Goal: Task Accomplishment & Management: Use online tool/utility

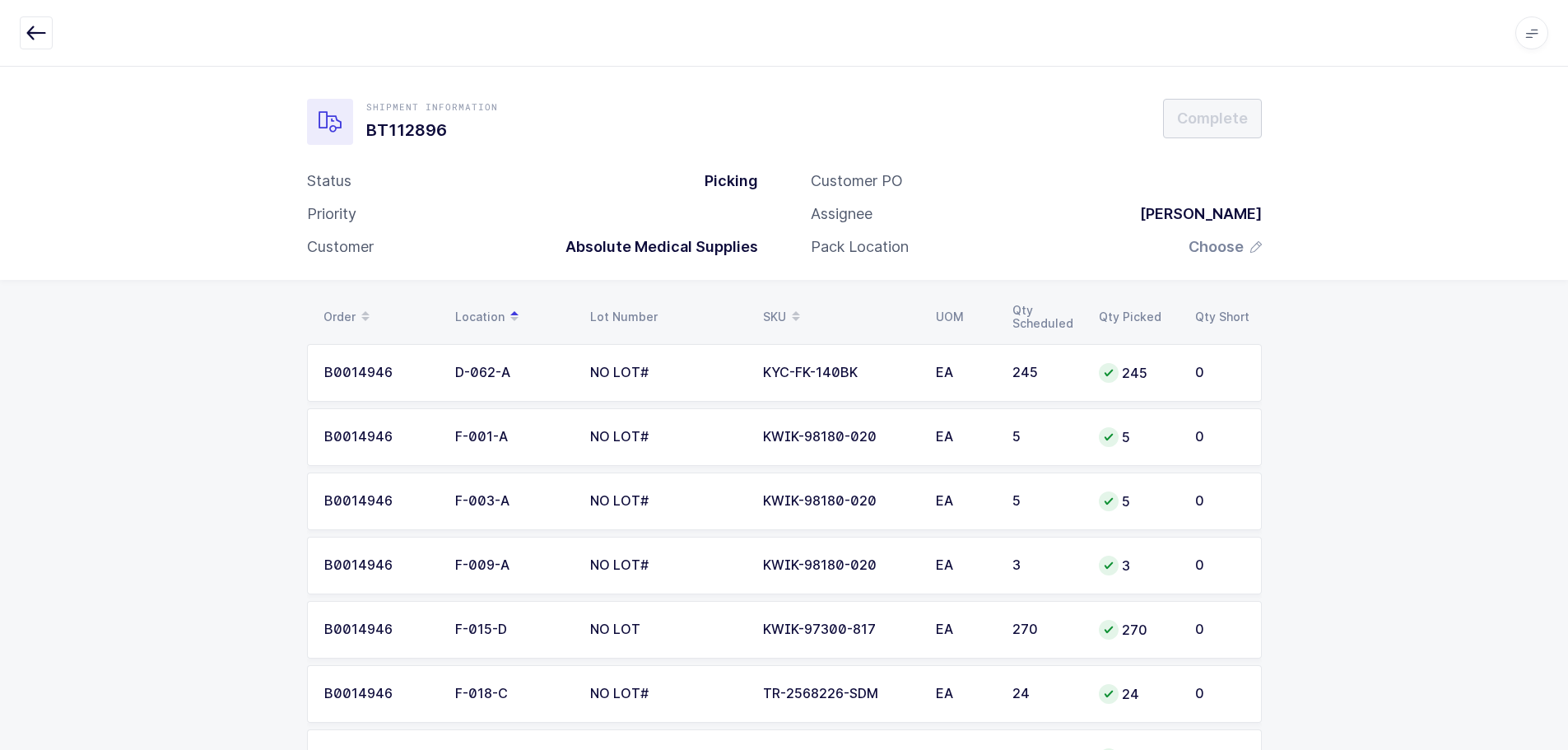
scroll to position [1856, 0]
click at [1223, 252] on span "Choose" at bounding box center [1216, 246] width 55 height 19
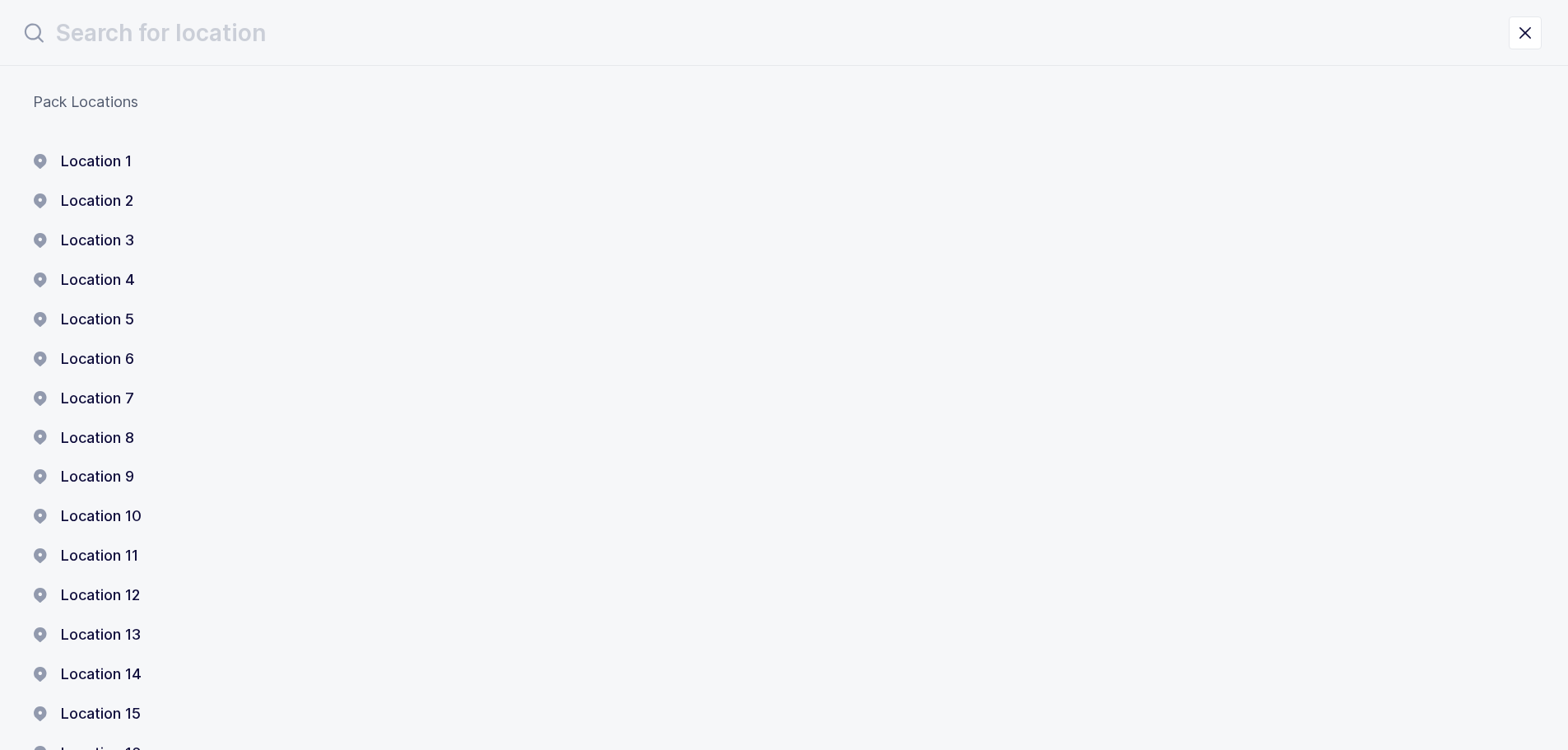
click at [60, 157] on button "Location 1" at bounding box center [82, 161] width 98 height 19
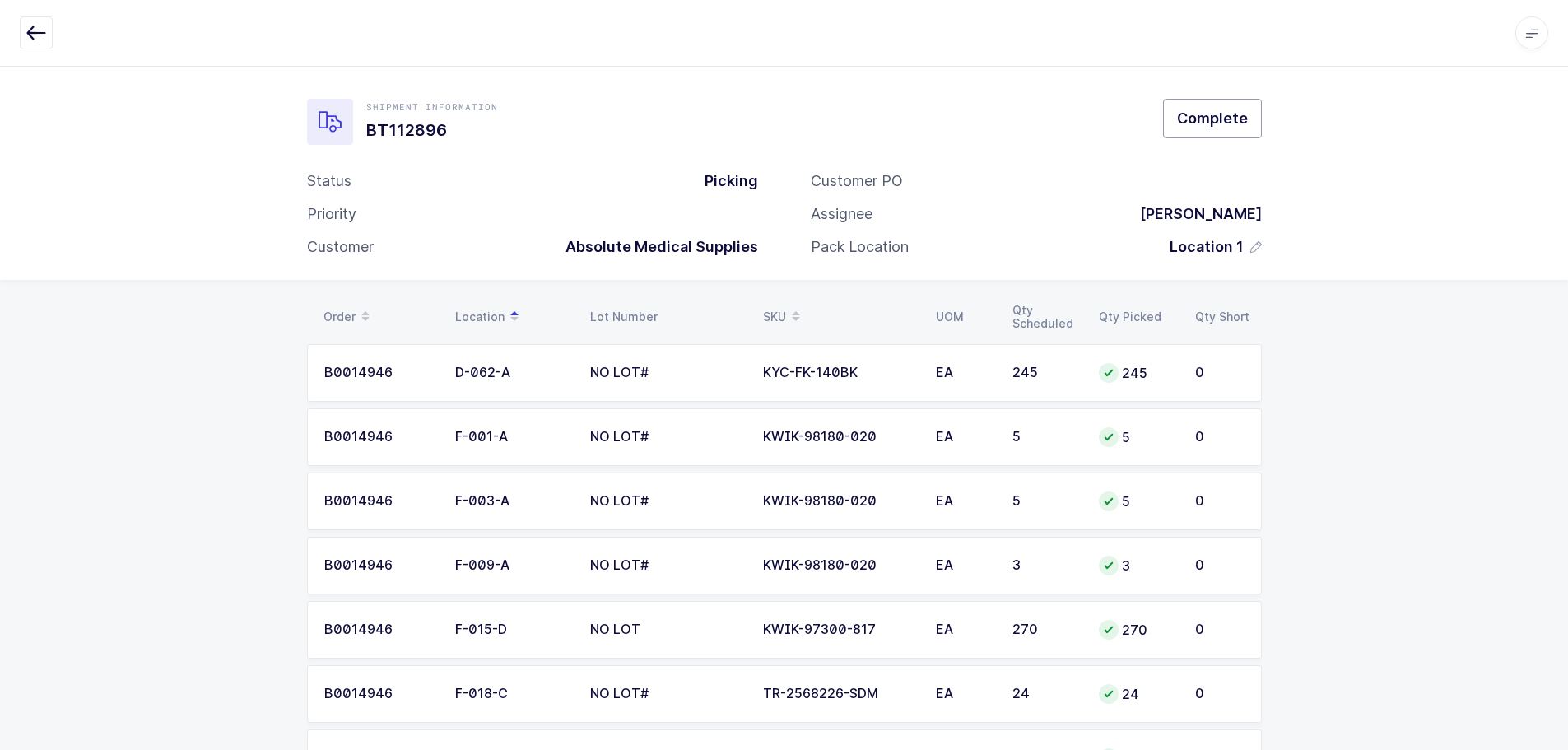
click at [1201, 129] on span "Complete" at bounding box center [1211, 118] width 71 height 20
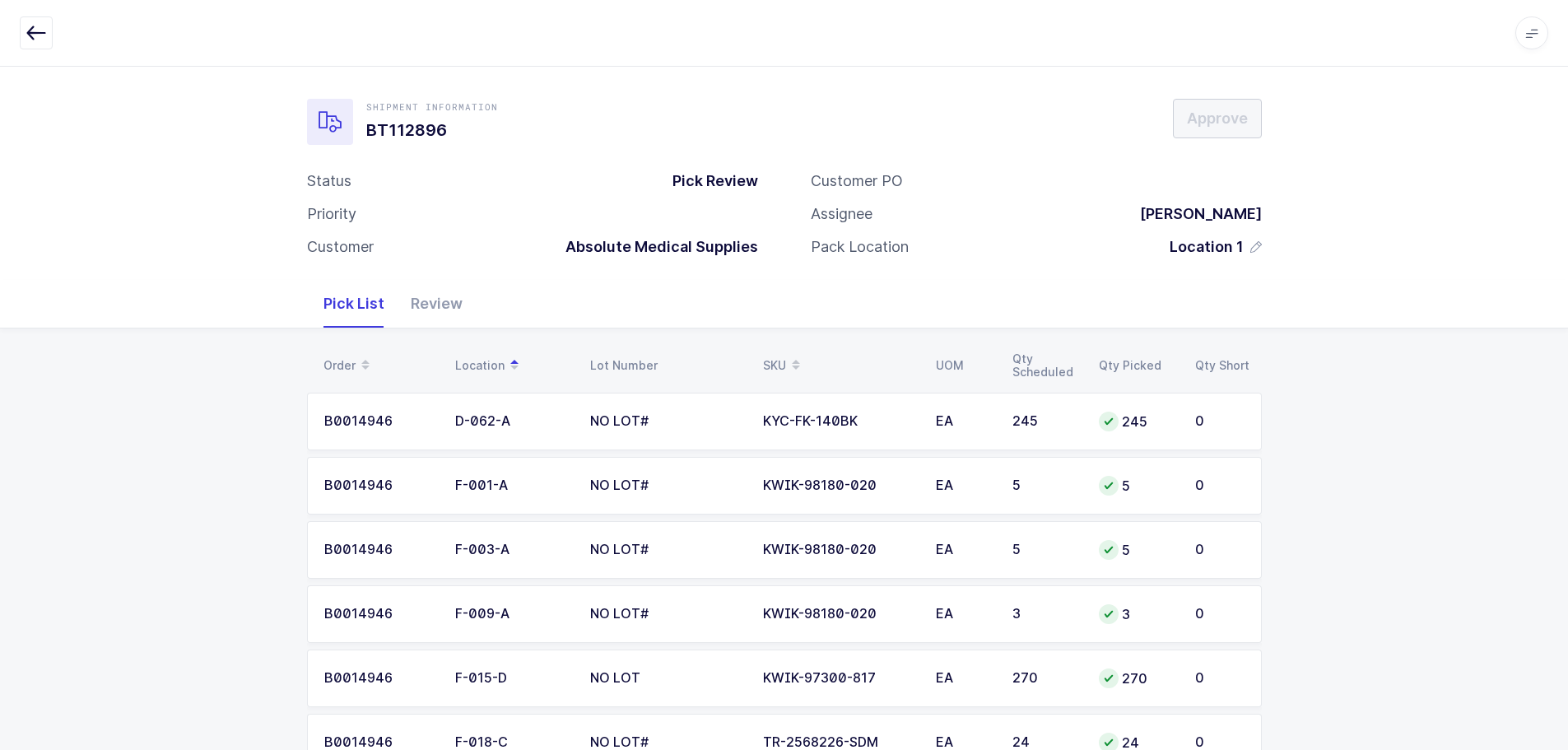
click at [439, 304] on div "Review" at bounding box center [436, 303] width 78 height 48
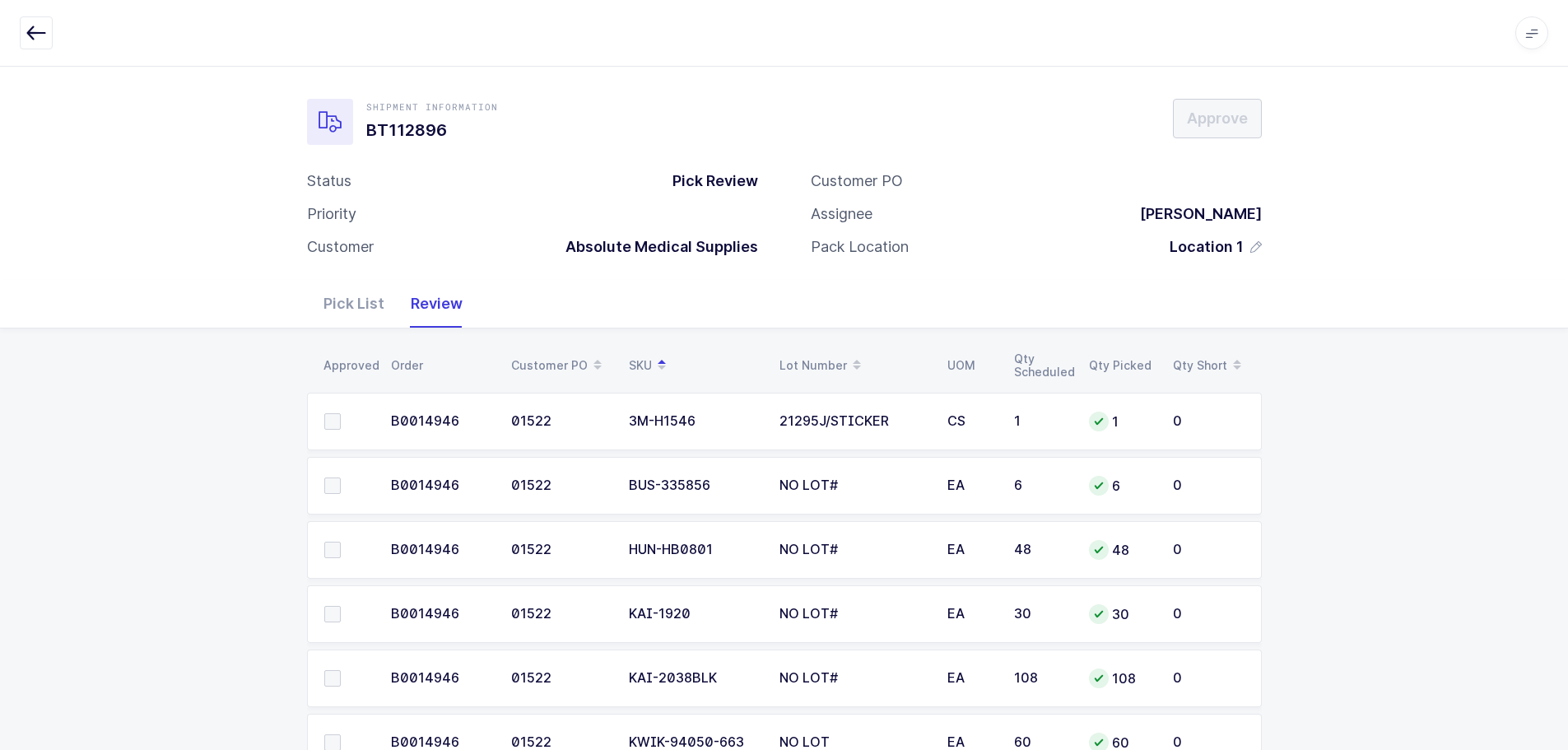
click at [333, 426] on span at bounding box center [333, 421] width 17 height 17
click at [341, 413] on input "checkbox" at bounding box center [341, 413] width 0 height 0
click at [334, 492] on span at bounding box center [333, 485] width 17 height 17
click at [341, 477] on input "checkbox" at bounding box center [341, 477] width 0 height 0
click at [331, 542] on span at bounding box center [333, 550] width 17 height 17
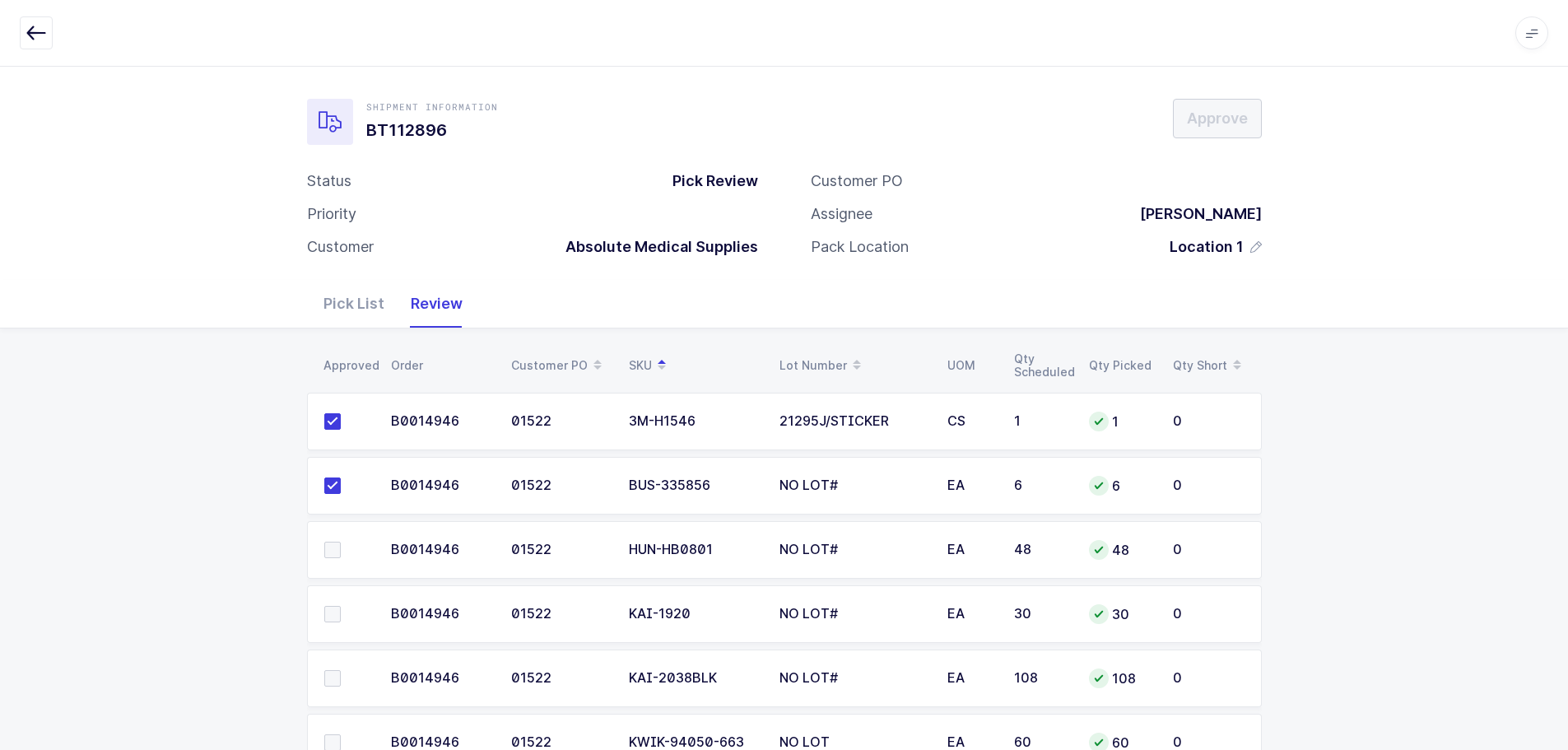
click at [341, 541] on input "checkbox" at bounding box center [341, 541] width 0 height 0
click at [330, 609] on span at bounding box center [333, 614] width 17 height 17
click at [341, 606] on input "checkbox" at bounding box center [341, 606] width 0 height 0
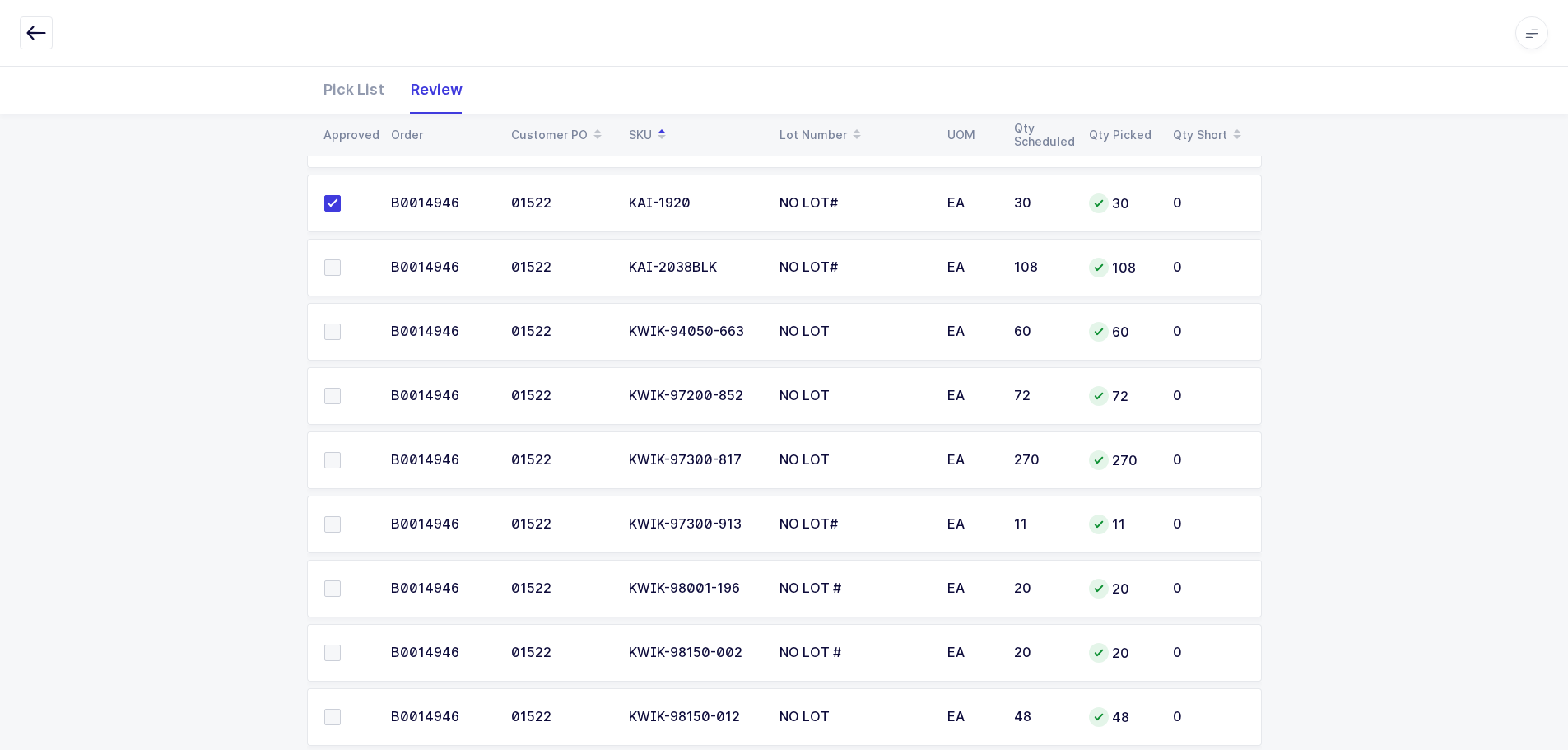
scroll to position [412, 0]
drag, startPoint x: 330, startPoint y: 267, endPoint x: 333, endPoint y: 292, distance: 25.2
click at [331, 267] on span at bounding box center [333, 267] width 17 height 17
click at [341, 258] on input "checkbox" at bounding box center [341, 258] width 0 height 0
click at [334, 335] on span at bounding box center [333, 331] width 17 height 17
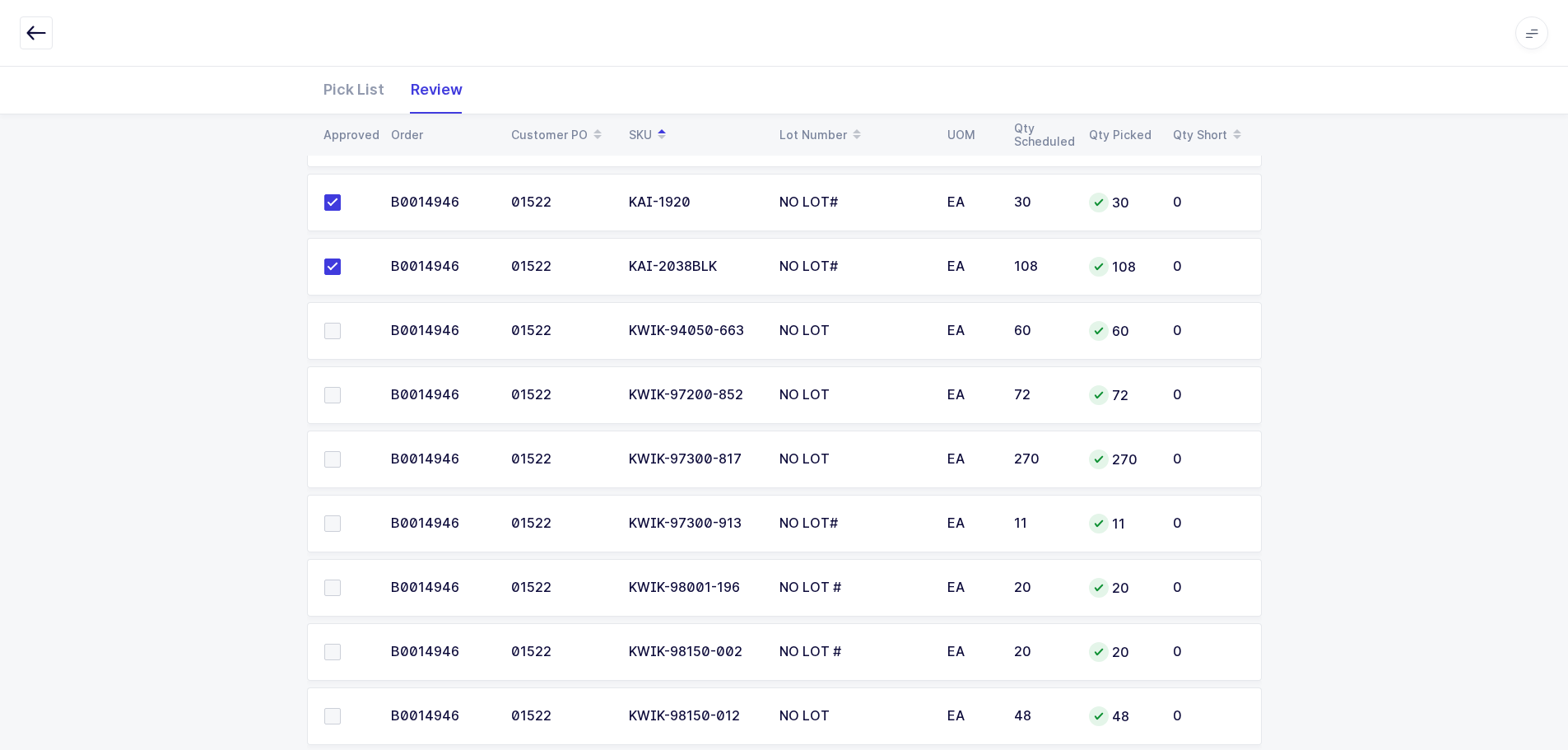
click at [341, 323] on input "checkbox" at bounding box center [341, 323] width 0 height 0
drag, startPoint x: 335, startPoint y: 392, endPoint x: 344, endPoint y: 438, distance: 46.9
click at [335, 395] on span at bounding box center [333, 395] width 17 height 17
click at [341, 387] on input "checkbox" at bounding box center [341, 387] width 0 height 0
click at [334, 456] on span at bounding box center [333, 460] width 17 height 17
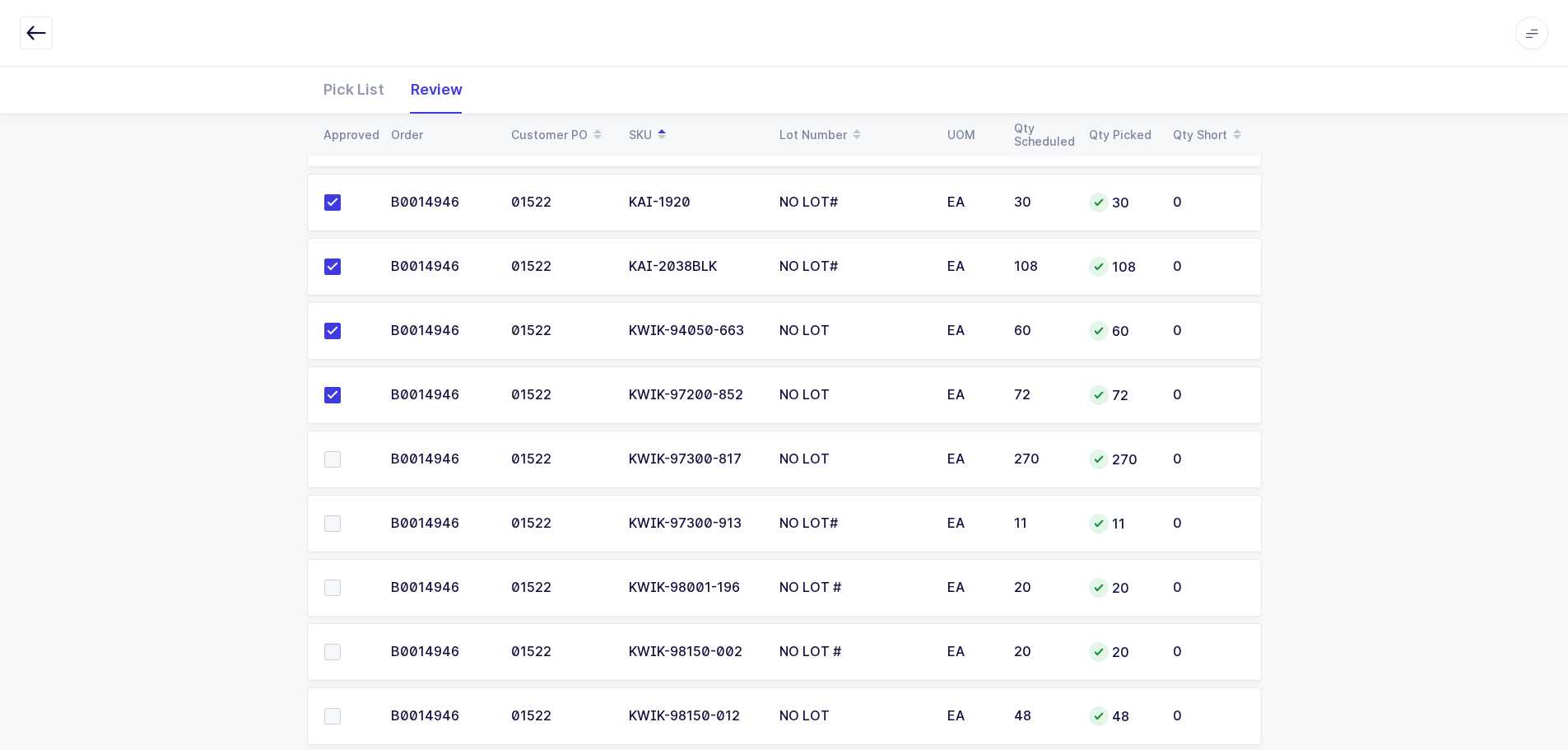
click at [341, 451] on input "checkbox" at bounding box center [341, 451] width 0 height 0
click at [334, 523] on span at bounding box center [333, 523] width 17 height 17
click at [341, 515] on input "checkbox" at bounding box center [341, 515] width 0 height 0
click at [333, 585] on span at bounding box center [333, 587] width 17 height 17
click at [341, 579] on input "checkbox" at bounding box center [341, 579] width 0 height 0
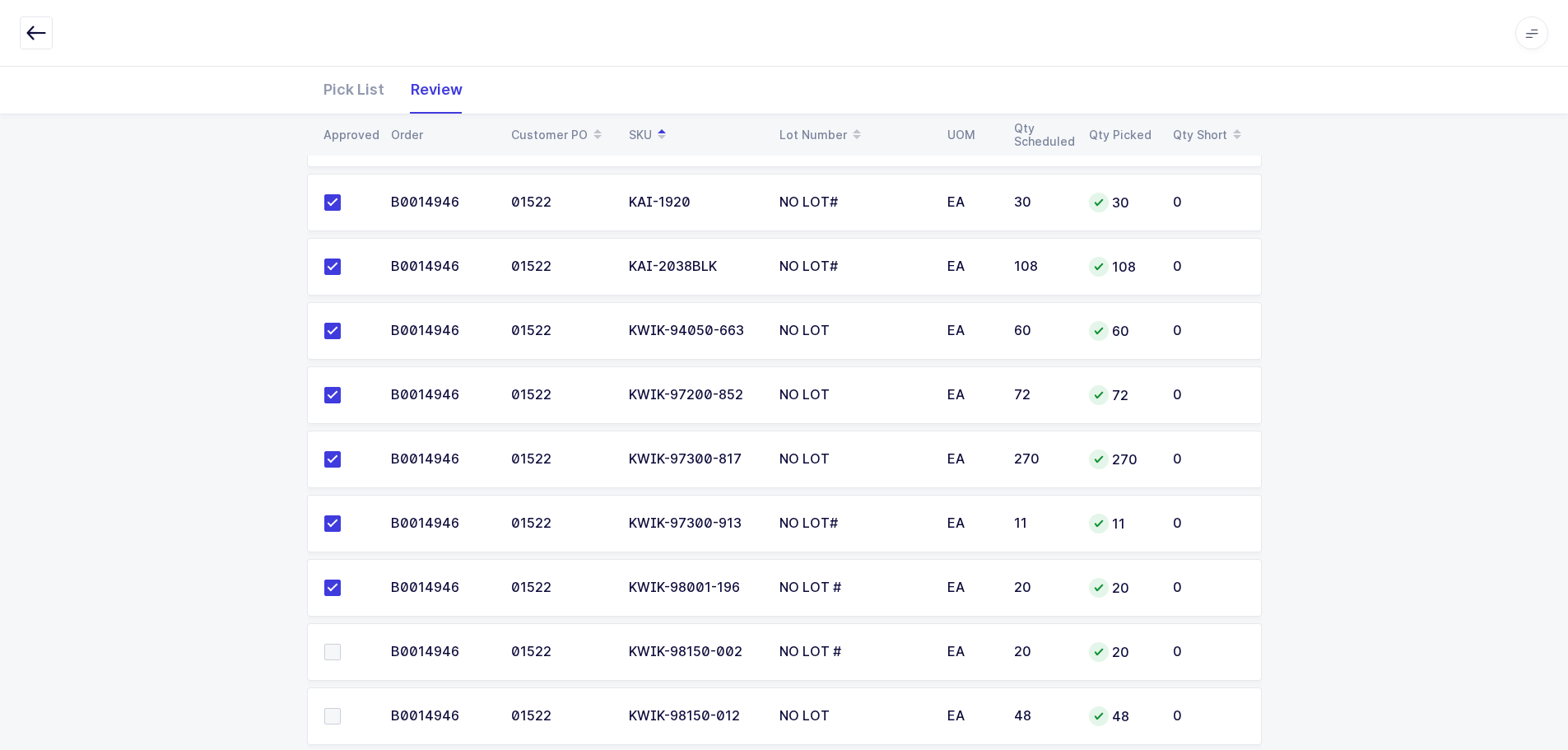
click at [328, 651] on span at bounding box center [333, 652] width 17 height 17
click at [341, 643] on input "checkbox" at bounding box center [341, 643] width 0 height 0
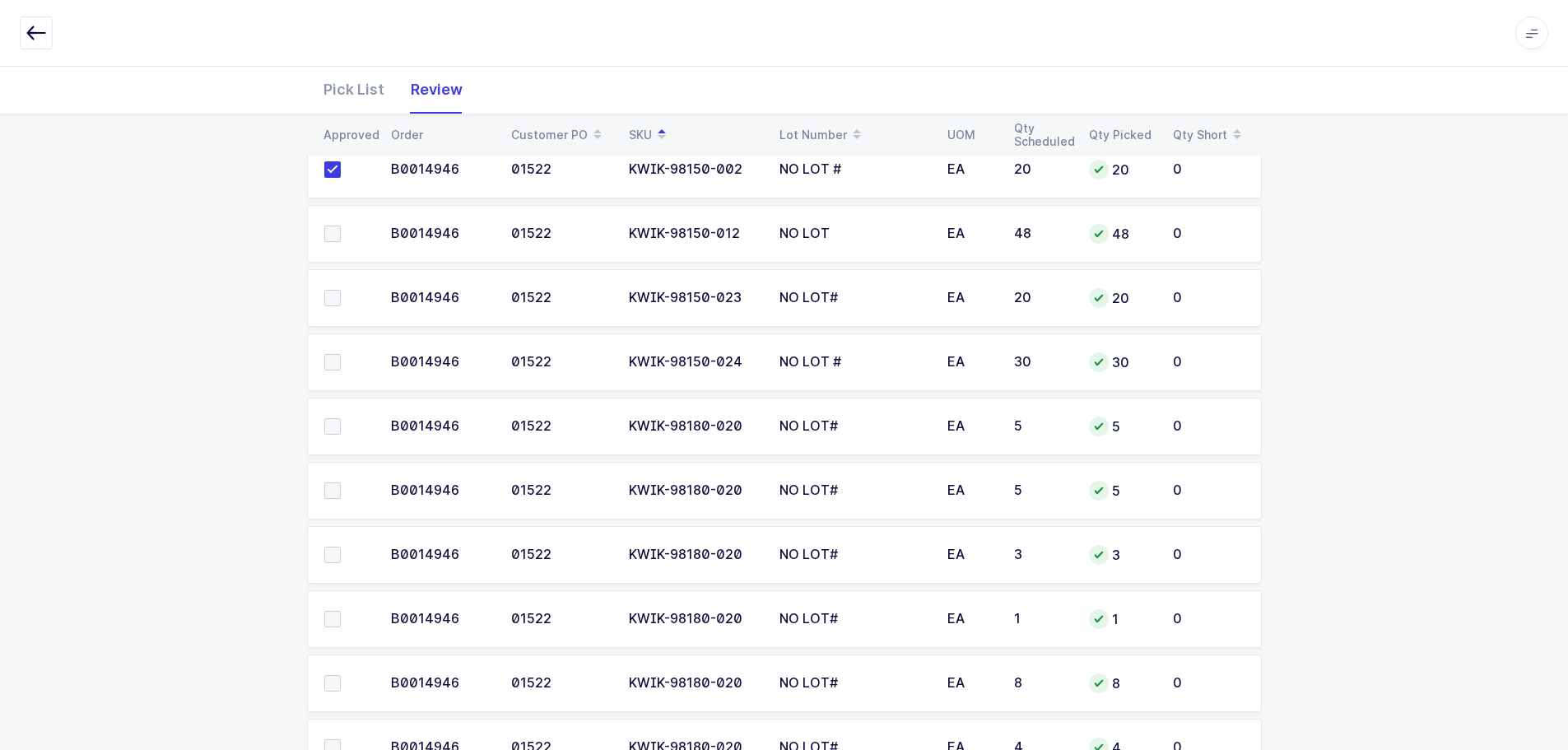
scroll to position [905, 0]
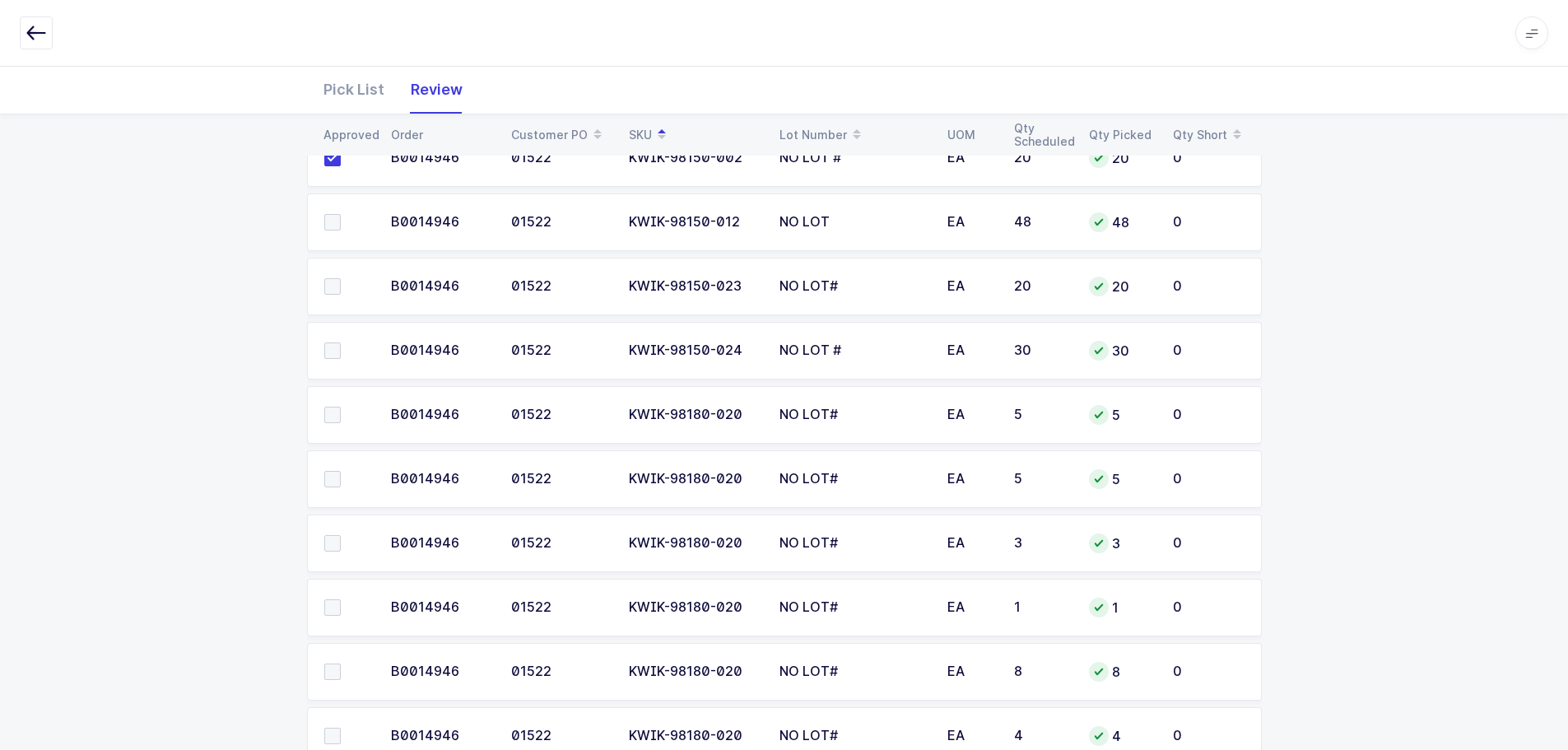
click at [334, 222] on span at bounding box center [333, 222] width 17 height 17
click at [341, 214] on input "checkbox" at bounding box center [341, 214] width 0 height 0
click at [330, 280] on span at bounding box center [333, 287] width 17 height 17
click at [341, 278] on input "checkbox" at bounding box center [341, 278] width 0 height 0
drag, startPoint x: 331, startPoint y: 351, endPoint x: 326, endPoint y: 379, distance: 28.4
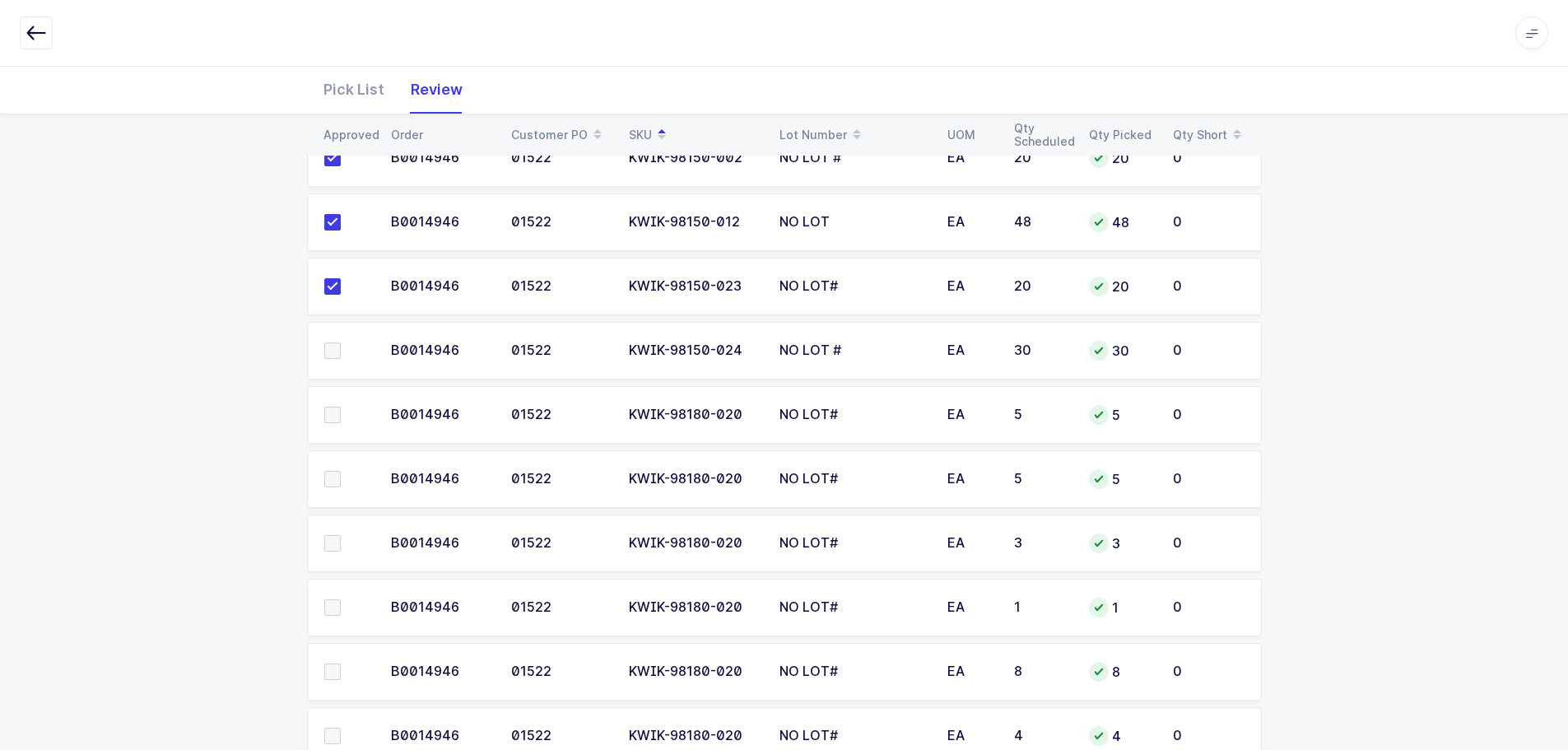
click at [330, 351] on span at bounding box center [333, 350] width 17 height 17
click at [341, 342] on input "checkbox" at bounding box center [341, 342] width 0 height 0
click at [326, 414] on span at bounding box center [333, 415] width 17 height 17
click at [341, 406] on input "checkbox" at bounding box center [341, 406] width 0 height 0
click at [328, 483] on span at bounding box center [333, 479] width 17 height 17
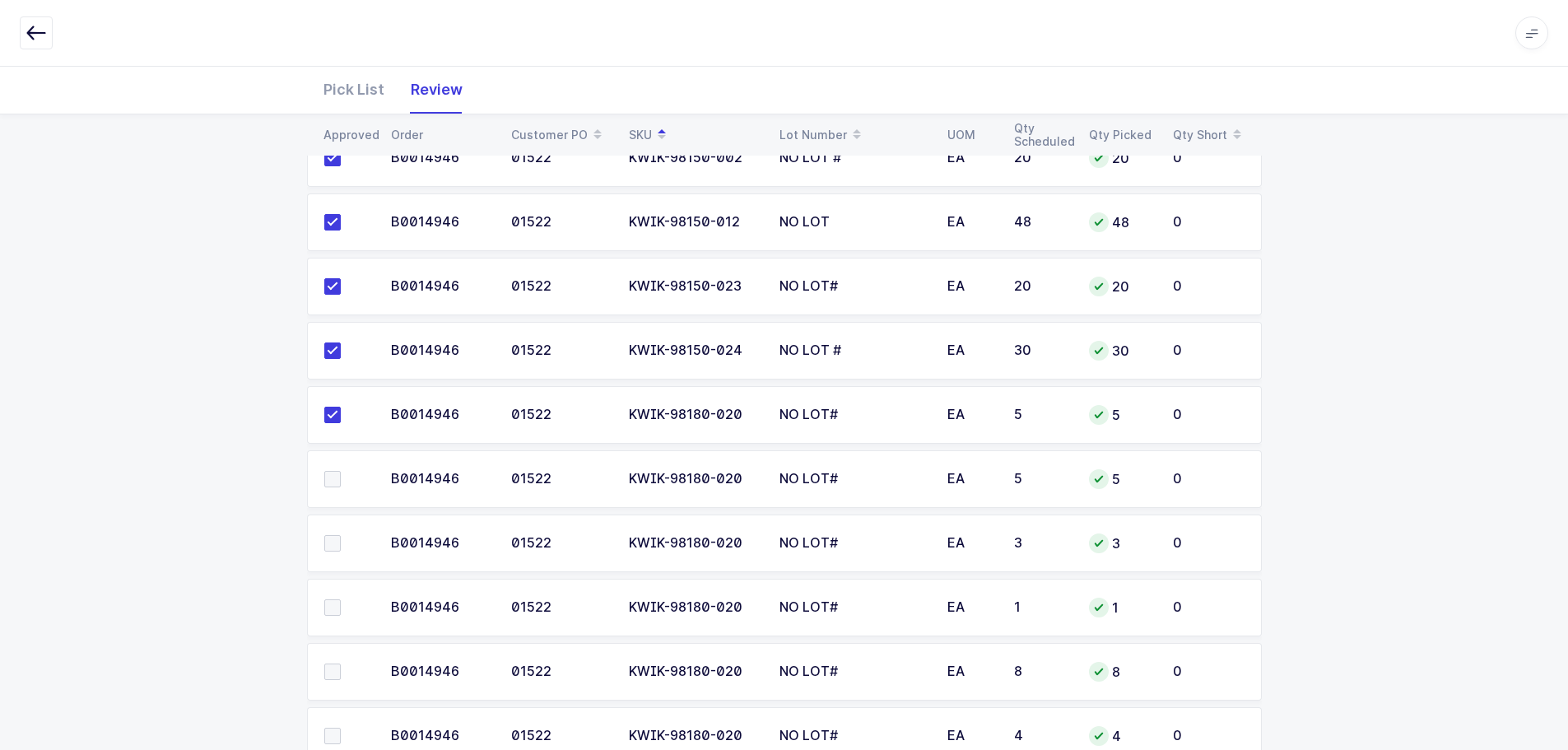
click at [341, 471] on input "checkbox" at bounding box center [341, 471] width 0 height 0
click at [331, 540] on span at bounding box center [333, 543] width 17 height 17
click at [341, 535] on input "checkbox" at bounding box center [341, 535] width 0 height 0
click at [333, 609] on span at bounding box center [333, 608] width 17 height 17
click at [341, 599] on input "checkbox" at bounding box center [341, 599] width 0 height 0
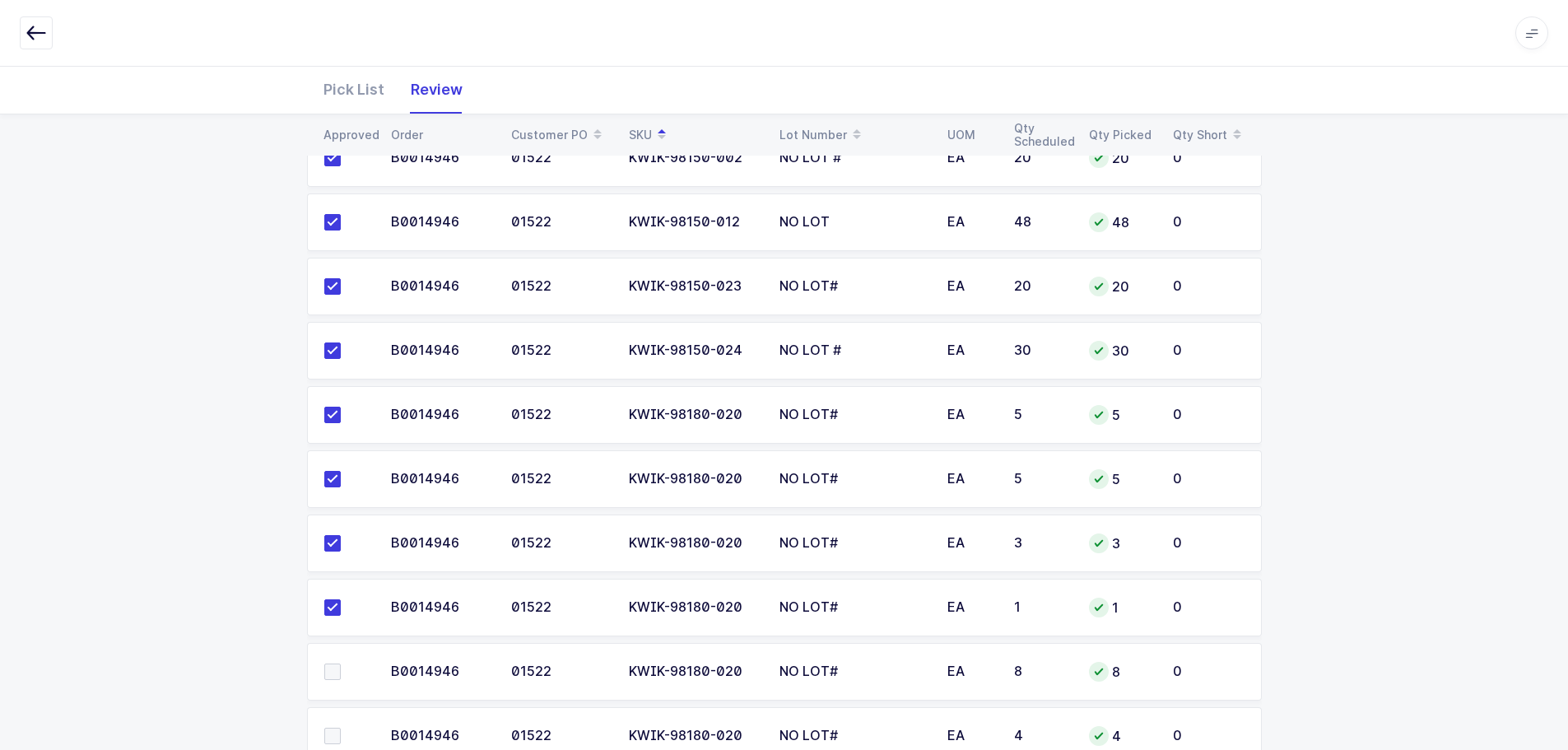
click at [334, 680] on td at bounding box center [344, 671] width 74 height 58
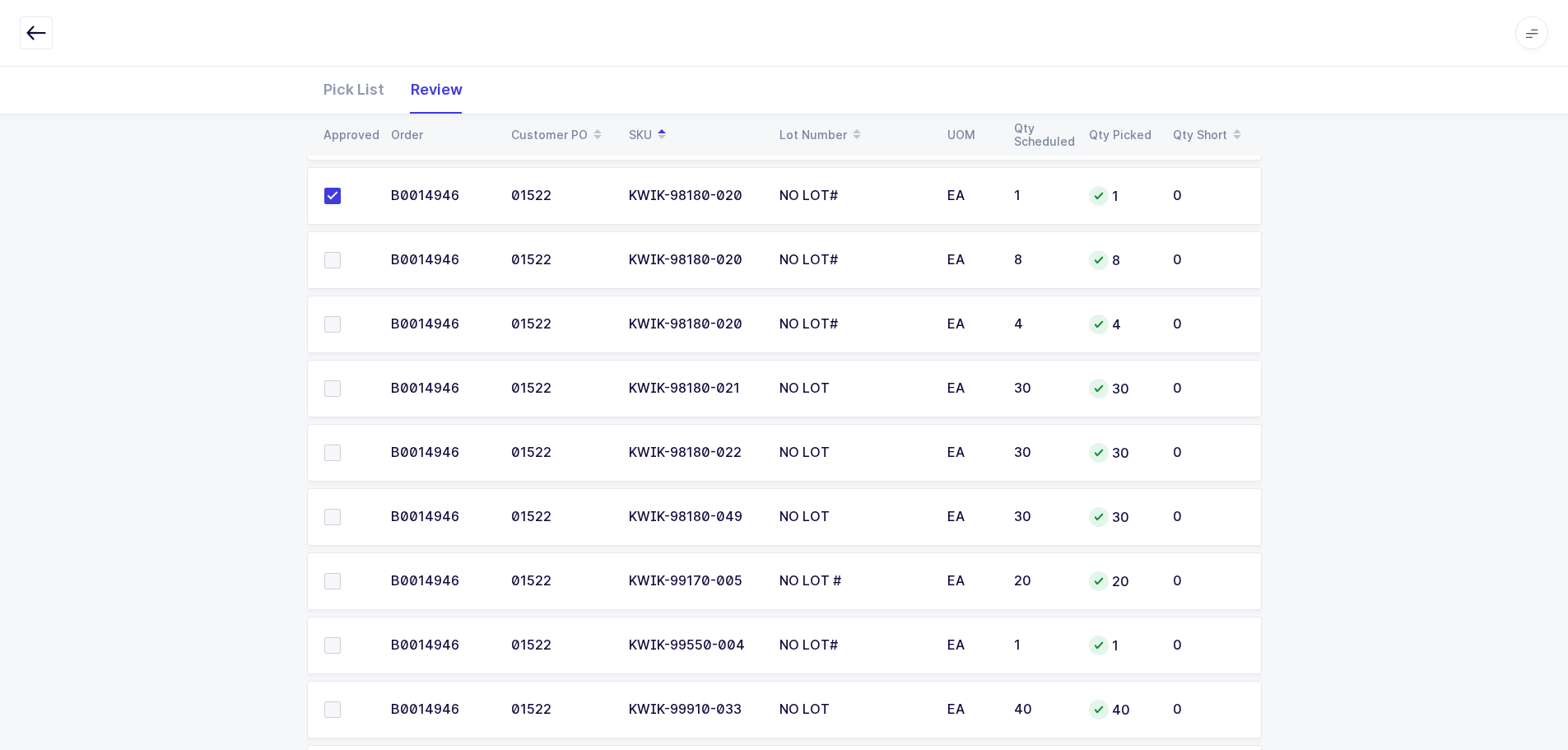
click at [332, 259] on span at bounding box center [333, 260] width 17 height 17
click at [341, 252] on input "checkbox" at bounding box center [341, 252] width 0 height 0
click at [330, 324] on span at bounding box center [333, 324] width 17 height 17
click at [341, 316] on input "checkbox" at bounding box center [341, 316] width 0 height 0
click at [332, 381] on span at bounding box center [333, 389] width 17 height 17
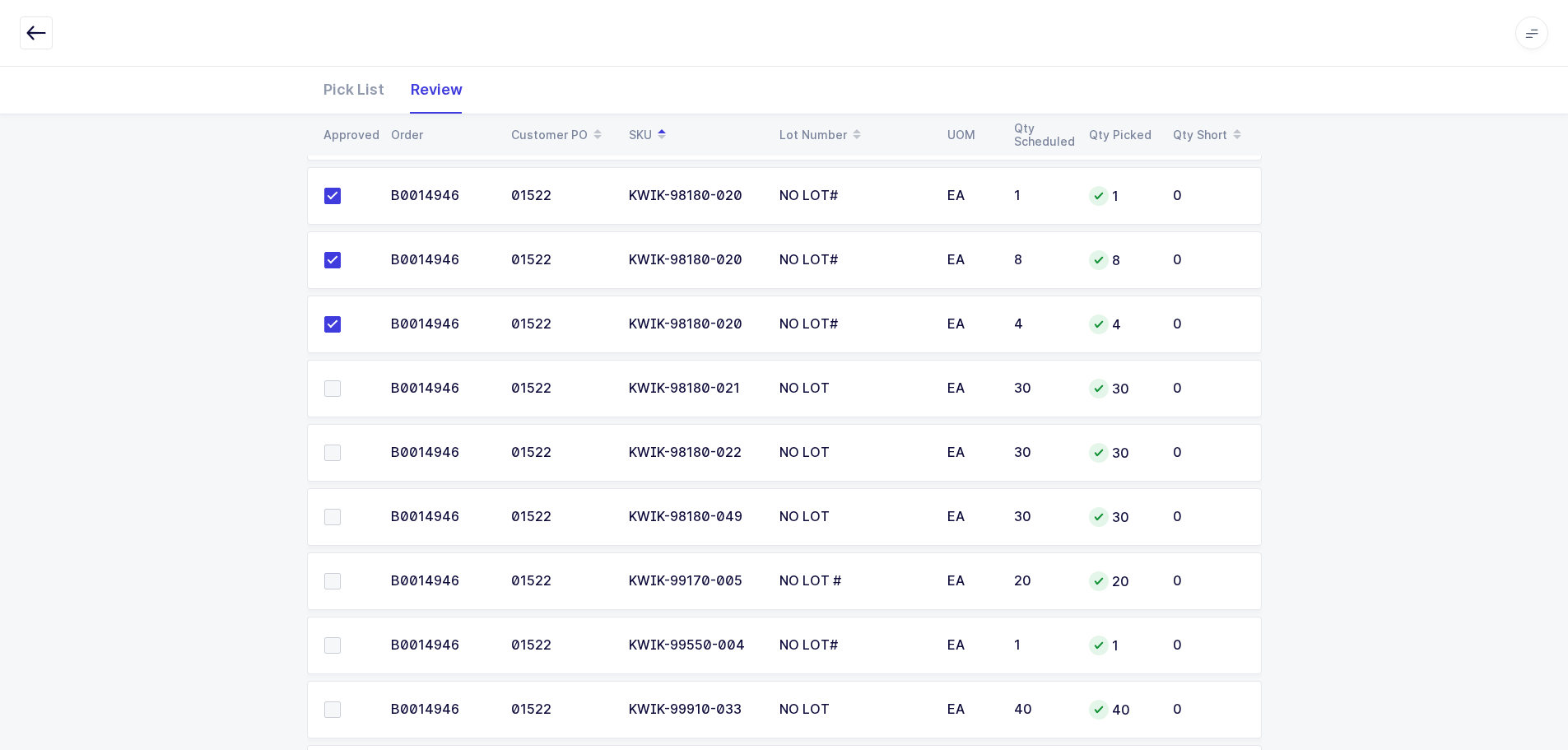
click at [341, 381] on input "checkbox" at bounding box center [341, 381] width 0 height 0
click at [331, 457] on span at bounding box center [333, 452] width 17 height 17
click at [341, 444] on input "checkbox" at bounding box center [341, 444] width 0 height 0
click at [332, 515] on span at bounding box center [333, 517] width 17 height 17
click at [341, 508] on input "checkbox" at bounding box center [341, 508] width 0 height 0
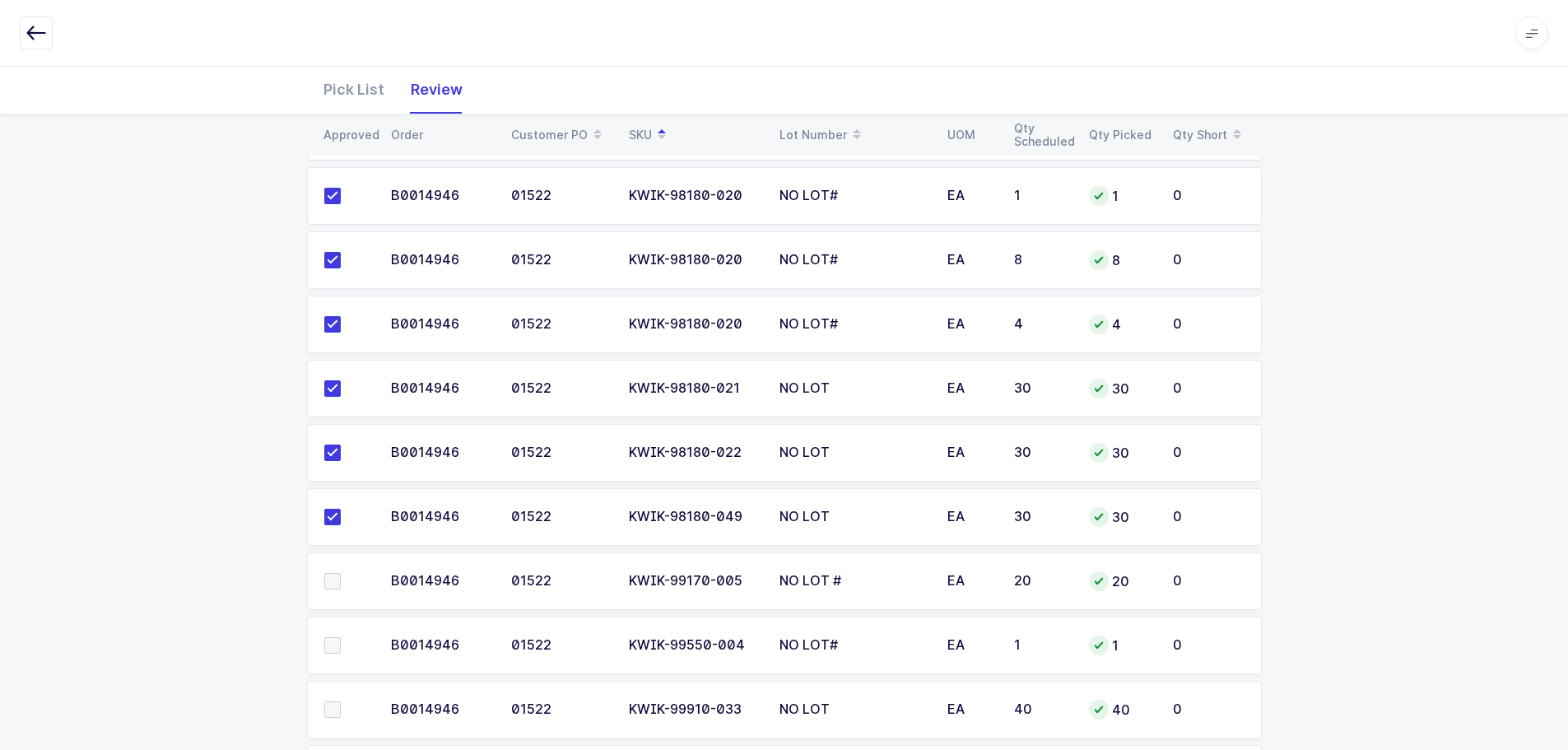
click at [334, 585] on span at bounding box center [333, 581] width 17 height 17
click at [341, 573] on input "checkbox" at bounding box center [341, 573] width 0 height 0
click at [337, 644] on span at bounding box center [333, 645] width 17 height 17
click at [341, 637] on input "checkbox" at bounding box center [341, 637] width 0 height 0
click at [338, 715] on span at bounding box center [333, 710] width 17 height 17
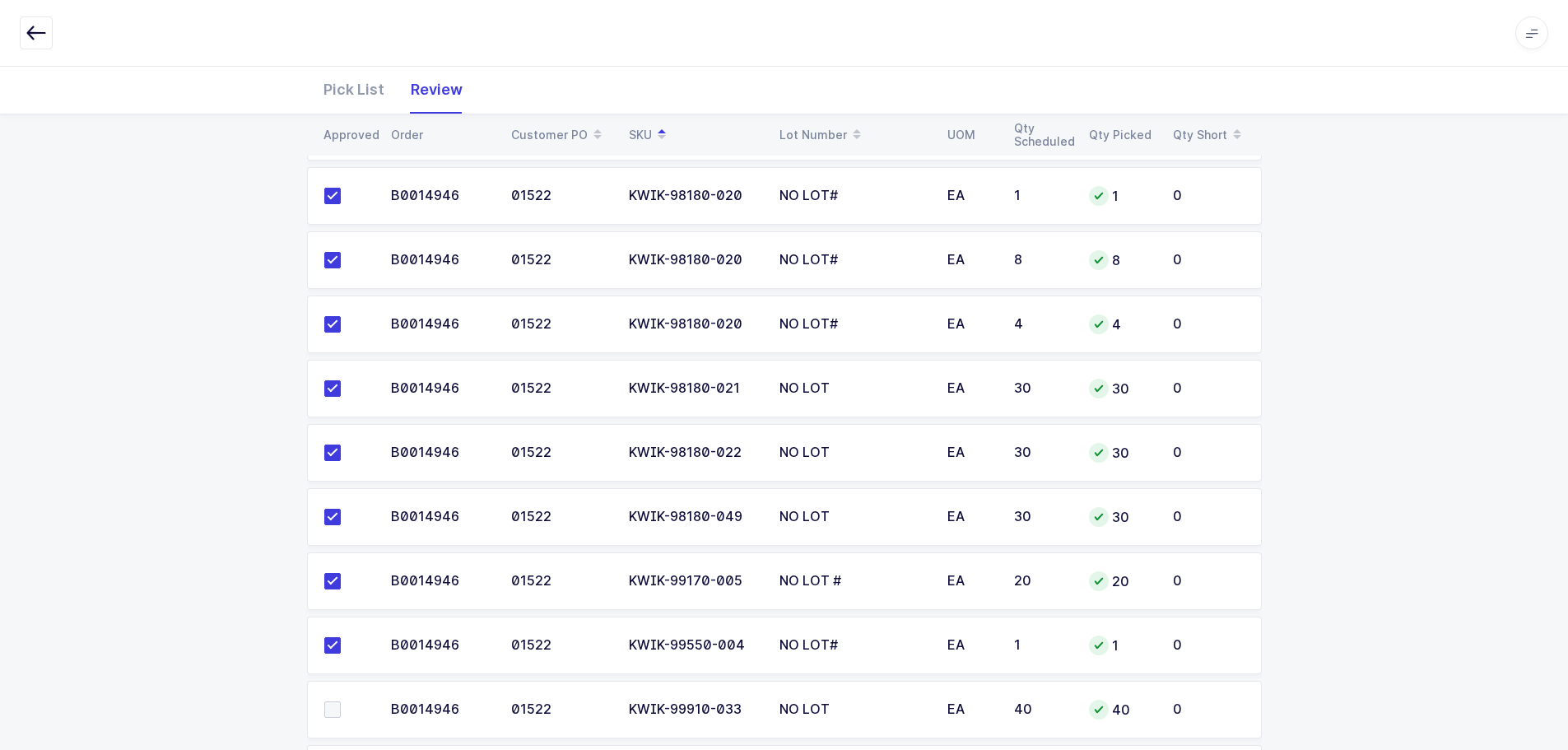
click at [341, 701] on input "checkbox" at bounding box center [341, 701] width 0 height 0
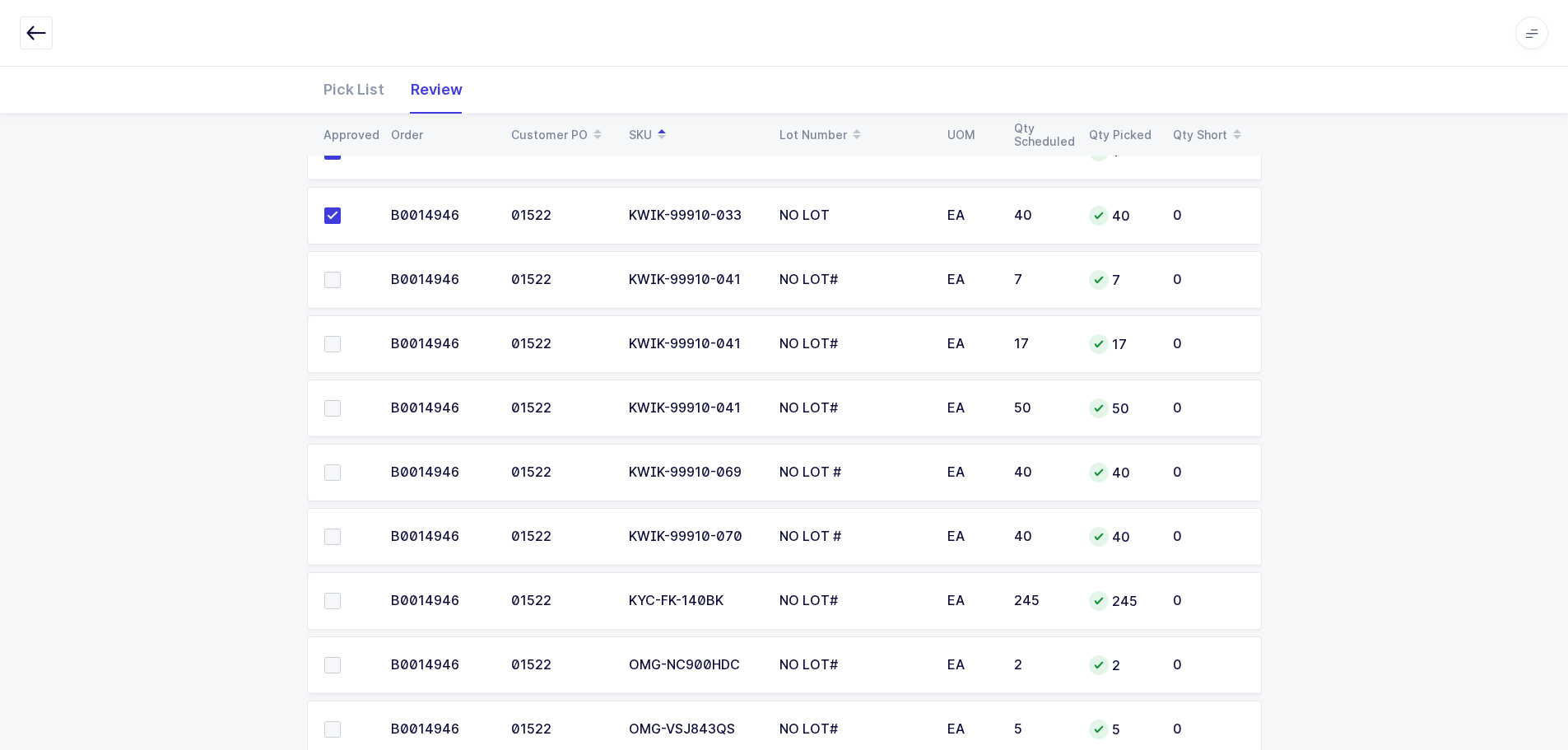
click at [335, 282] on span at bounding box center [333, 279] width 17 height 17
click at [341, 271] on input "checkbox" at bounding box center [341, 271] width 0 height 0
click at [336, 341] on span at bounding box center [333, 344] width 17 height 17
click at [341, 335] on input "checkbox" at bounding box center [341, 335] width 0 height 0
click at [339, 406] on span at bounding box center [333, 408] width 17 height 17
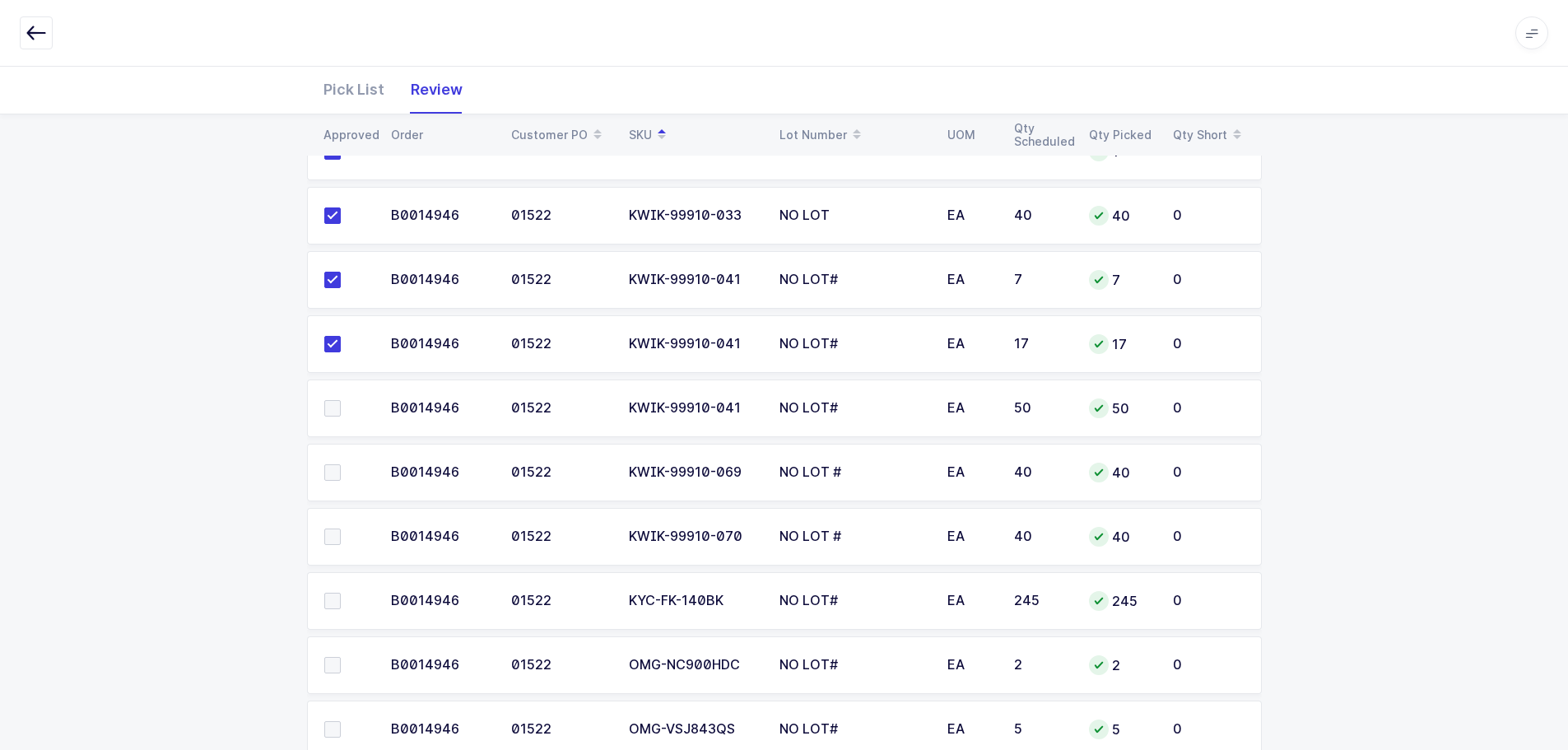
click at [341, 400] on input "checkbox" at bounding box center [341, 400] width 0 height 0
click at [333, 472] on span at bounding box center [333, 472] width 17 height 17
click at [341, 464] on input "checkbox" at bounding box center [341, 464] width 0 height 0
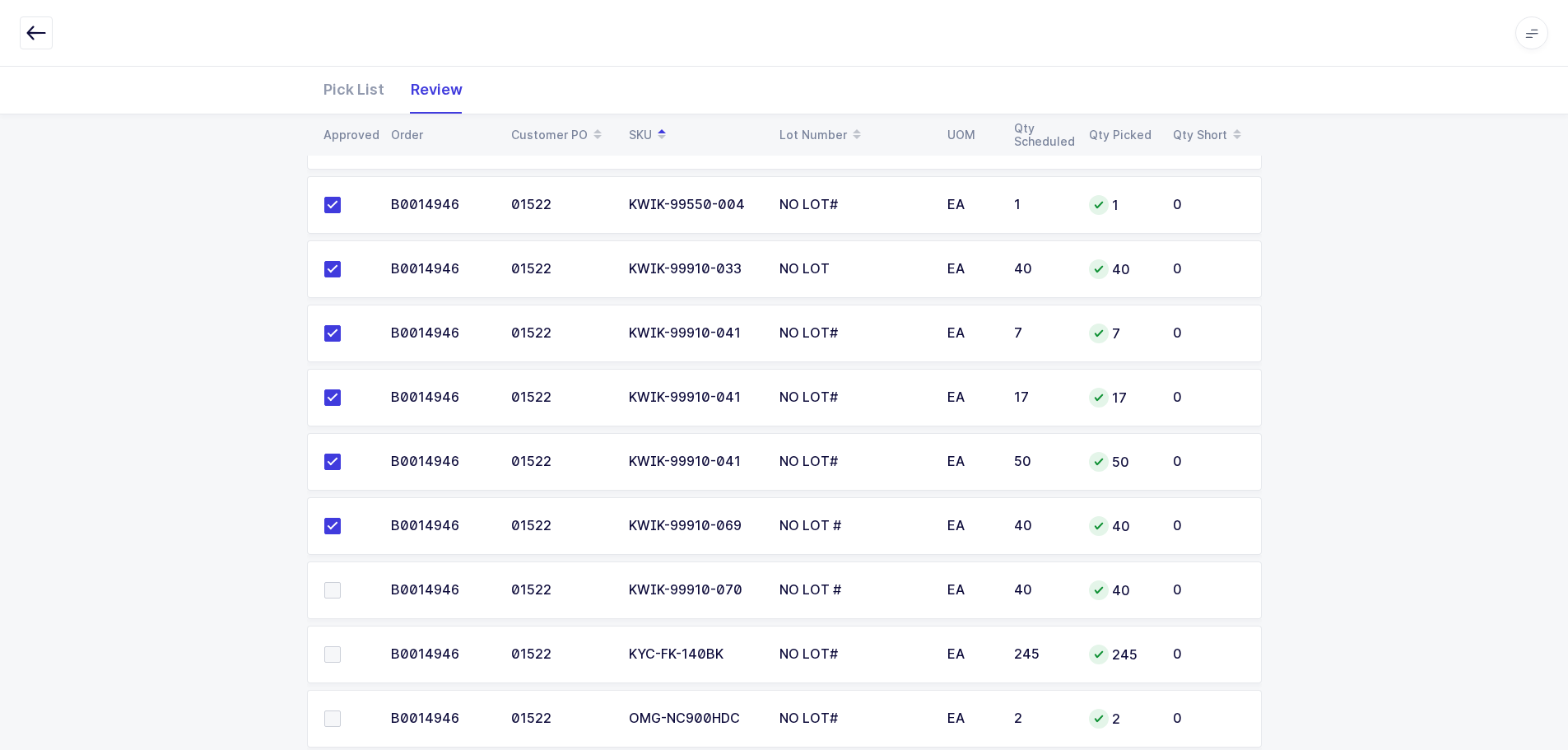
scroll to position [1728, 0]
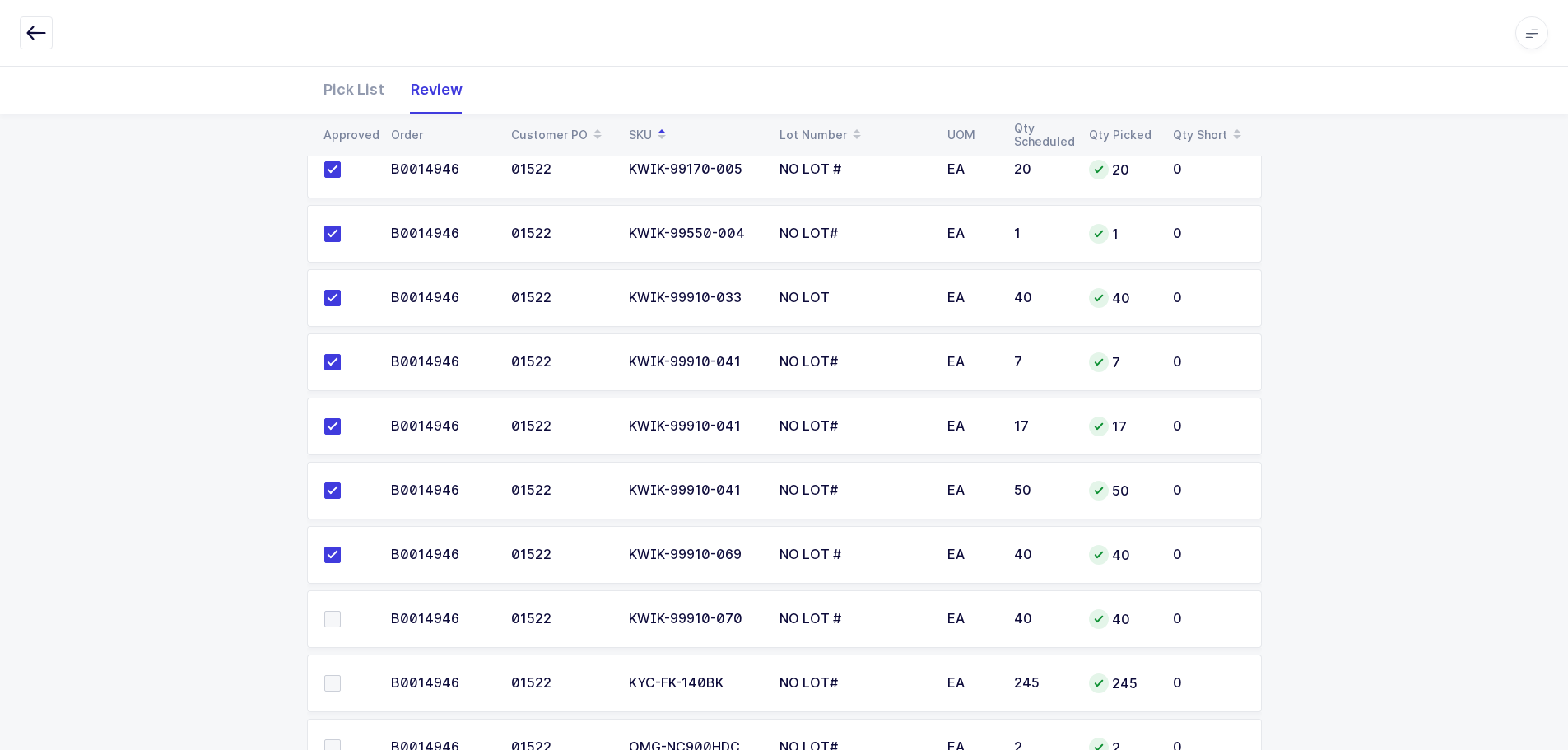
click at [334, 618] on span at bounding box center [333, 619] width 17 height 17
click at [341, 610] on input "checkbox" at bounding box center [341, 610] width 0 height 0
click at [333, 685] on span at bounding box center [333, 683] width 17 height 17
click at [341, 675] on input "checkbox" at bounding box center [341, 675] width 0 height 0
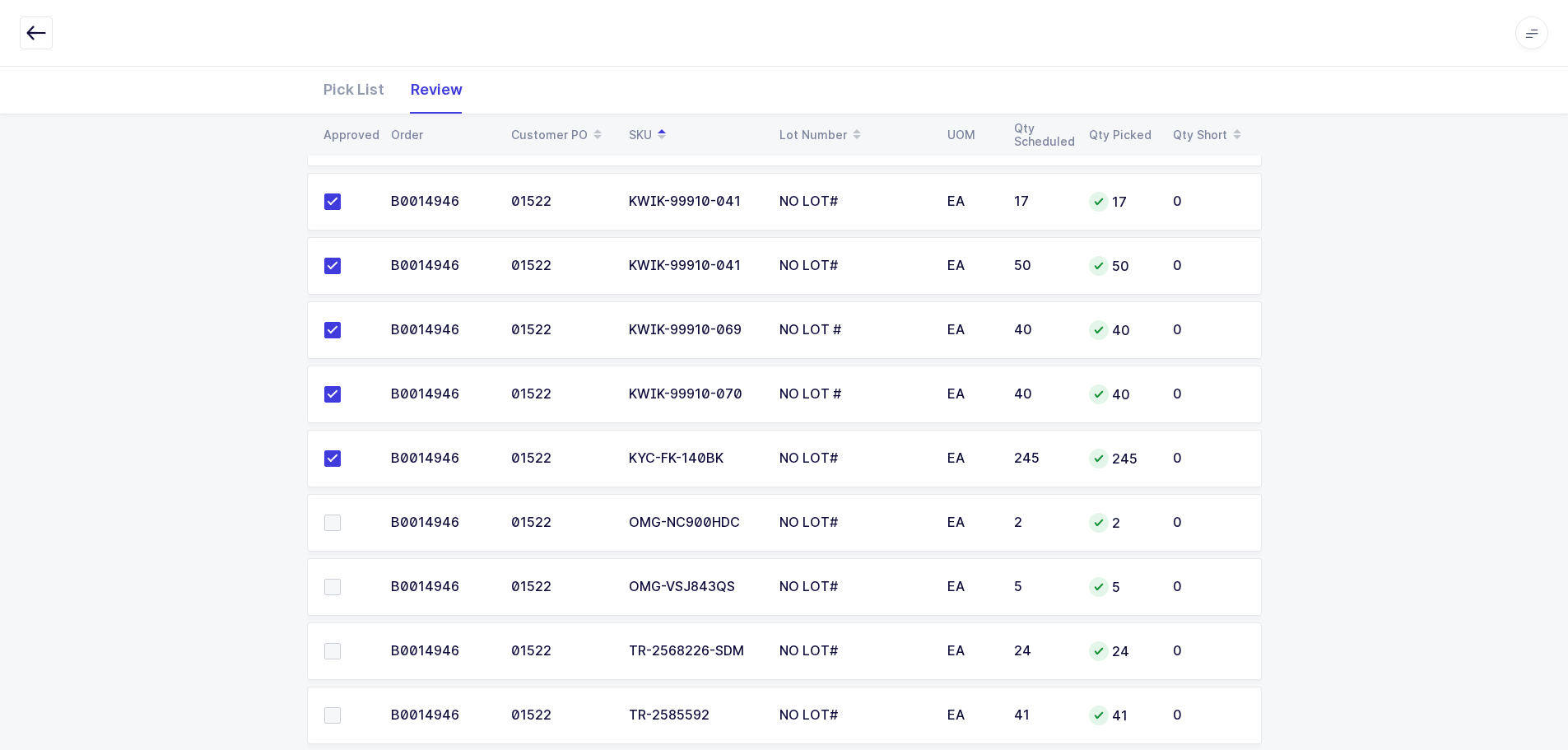
scroll to position [1986, 0]
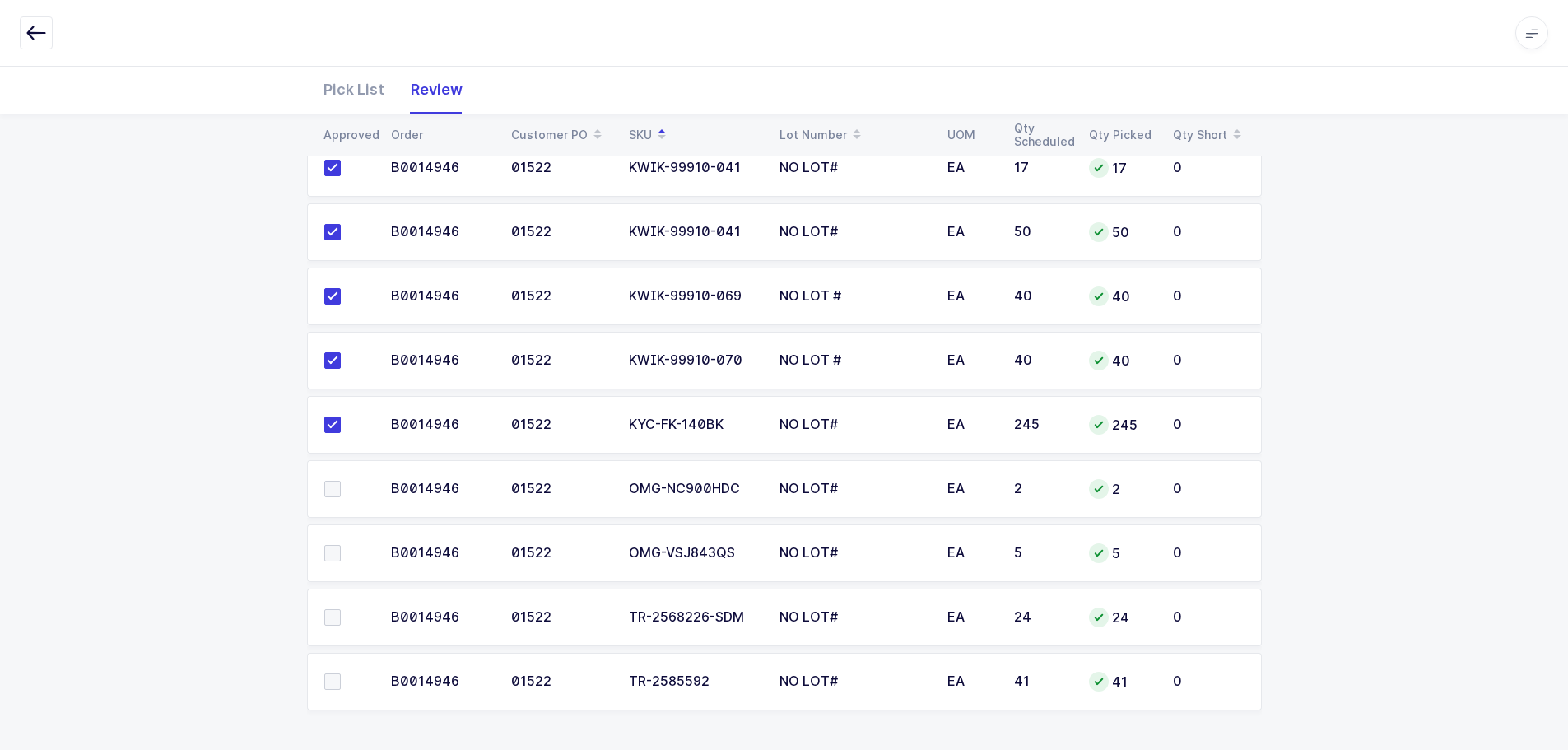
click at [333, 493] on span at bounding box center [333, 489] width 17 height 17
click at [341, 481] on input "checkbox" at bounding box center [341, 481] width 0 height 0
click at [330, 554] on span at bounding box center [333, 553] width 17 height 17
click at [341, 545] on input "checkbox" at bounding box center [341, 545] width 0 height 0
click at [328, 617] on span at bounding box center [333, 618] width 17 height 17
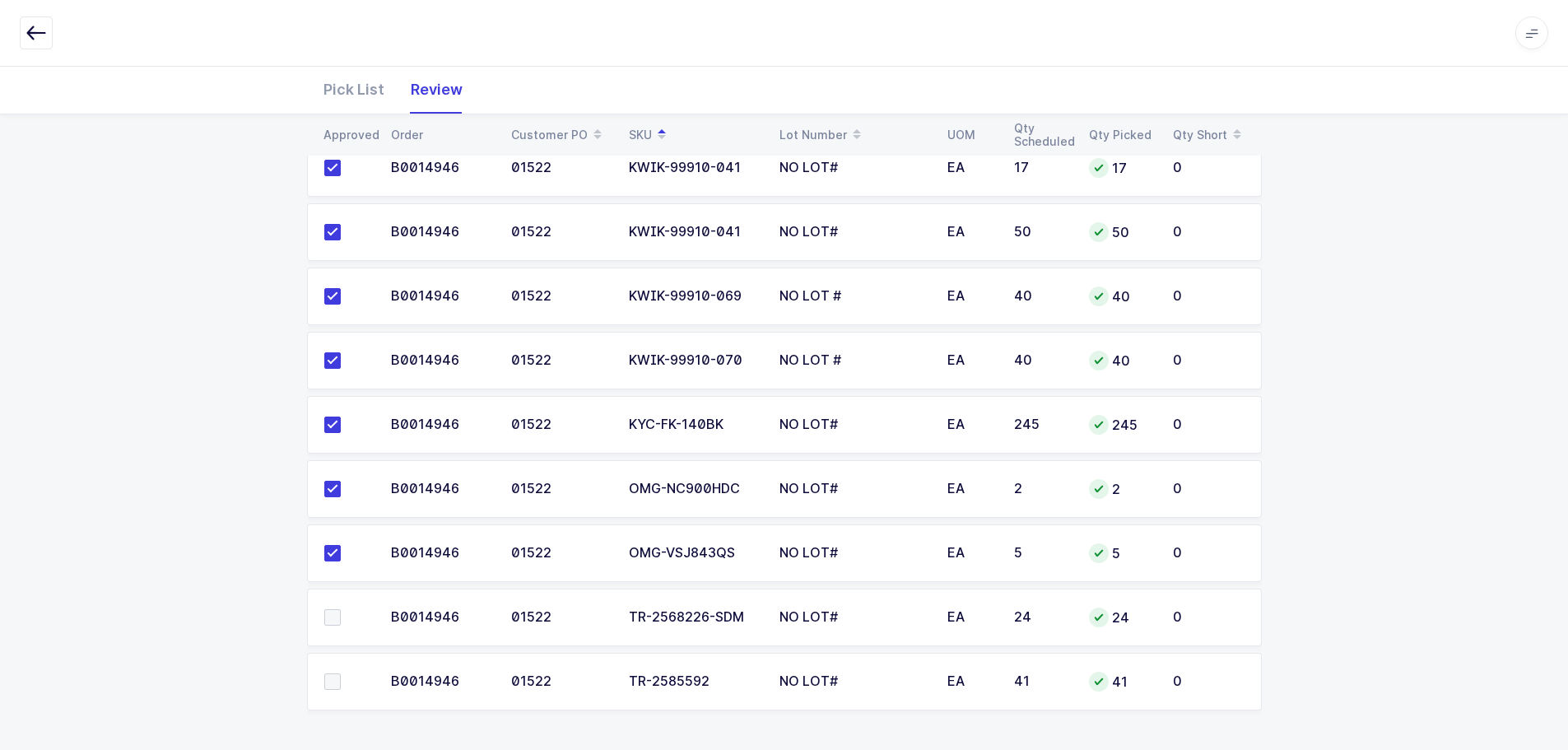
click at [341, 609] on input "checkbox" at bounding box center [341, 609] width 0 height 0
click at [334, 686] on span at bounding box center [333, 681] width 17 height 17
click at [341, 673] on input "checkbox" at bounding box center [341, 673] width 0 height 0
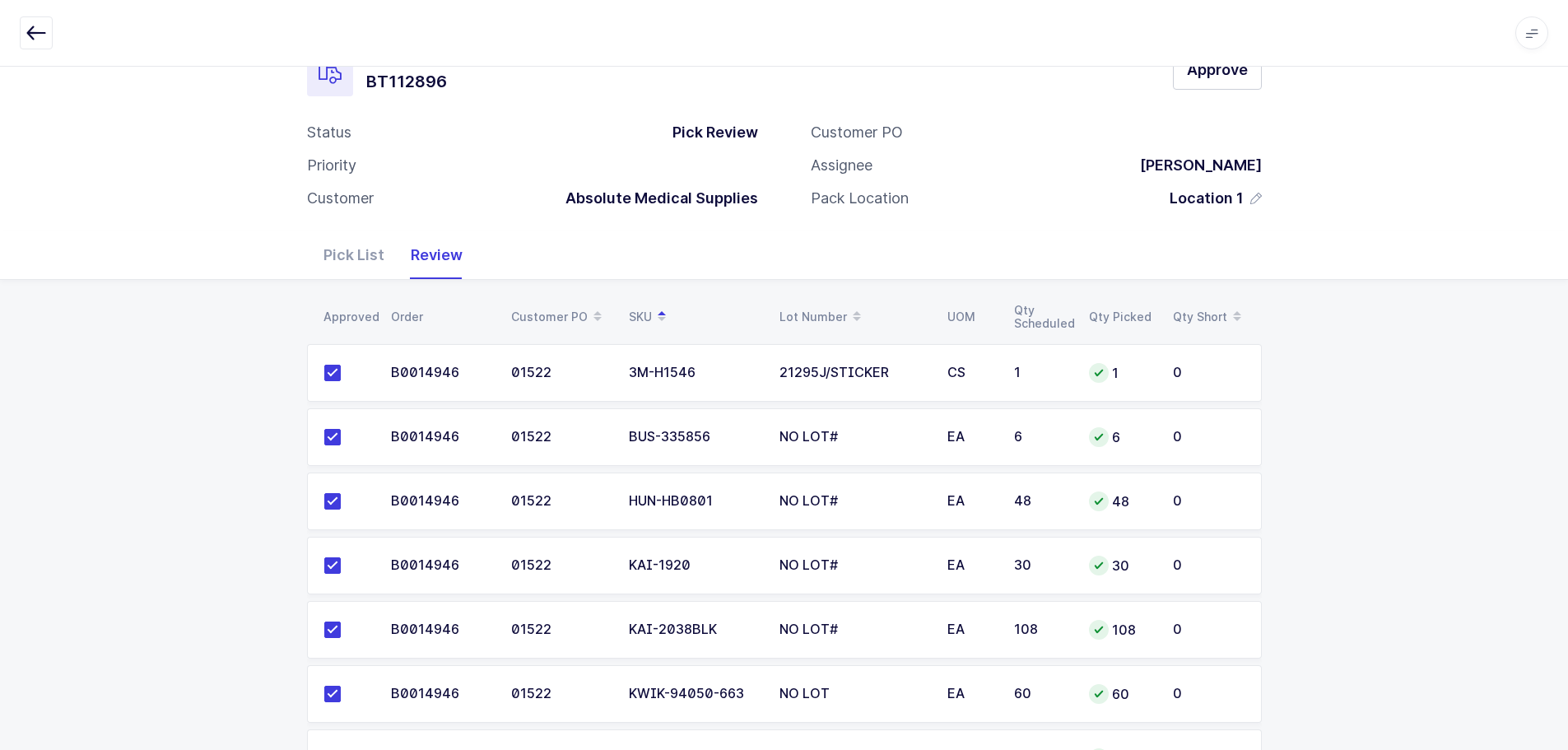
scroll to position [0, 0]
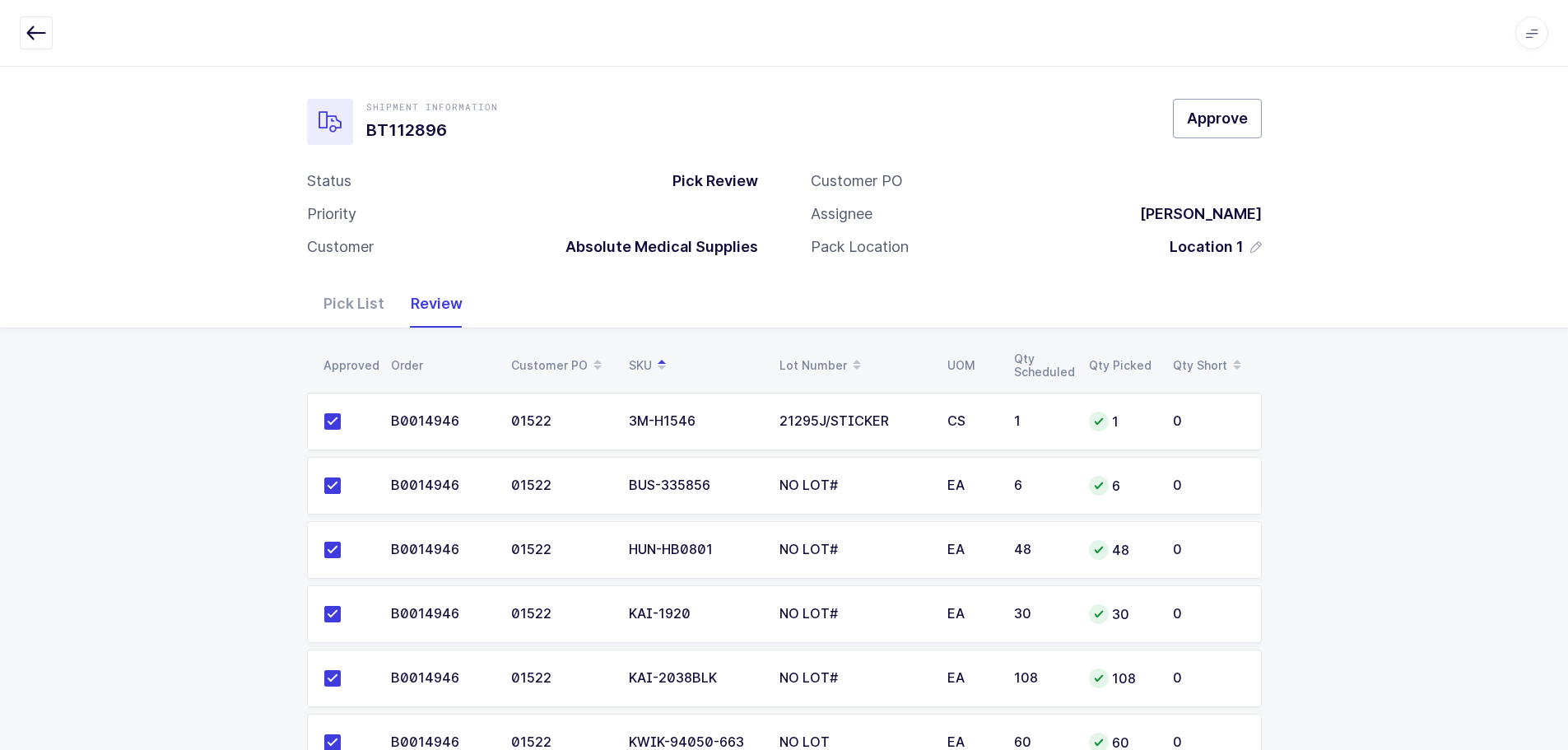
click at [1219, 119] on span "Approve" at bounding box center [1217, 118] width 61 height 20
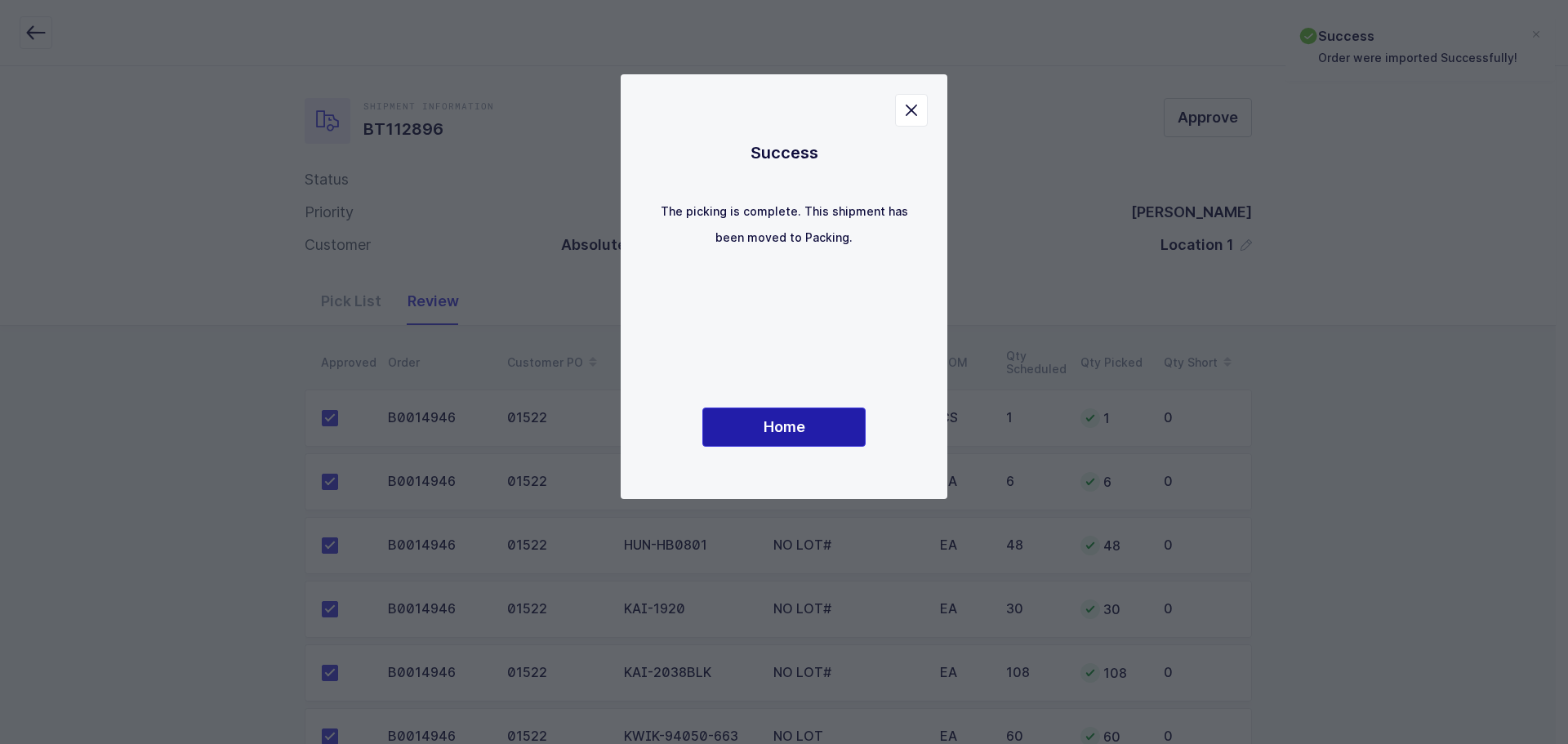
click at [749, 429] on button "Home" at bounding box center [784, 427] width 163 height 39
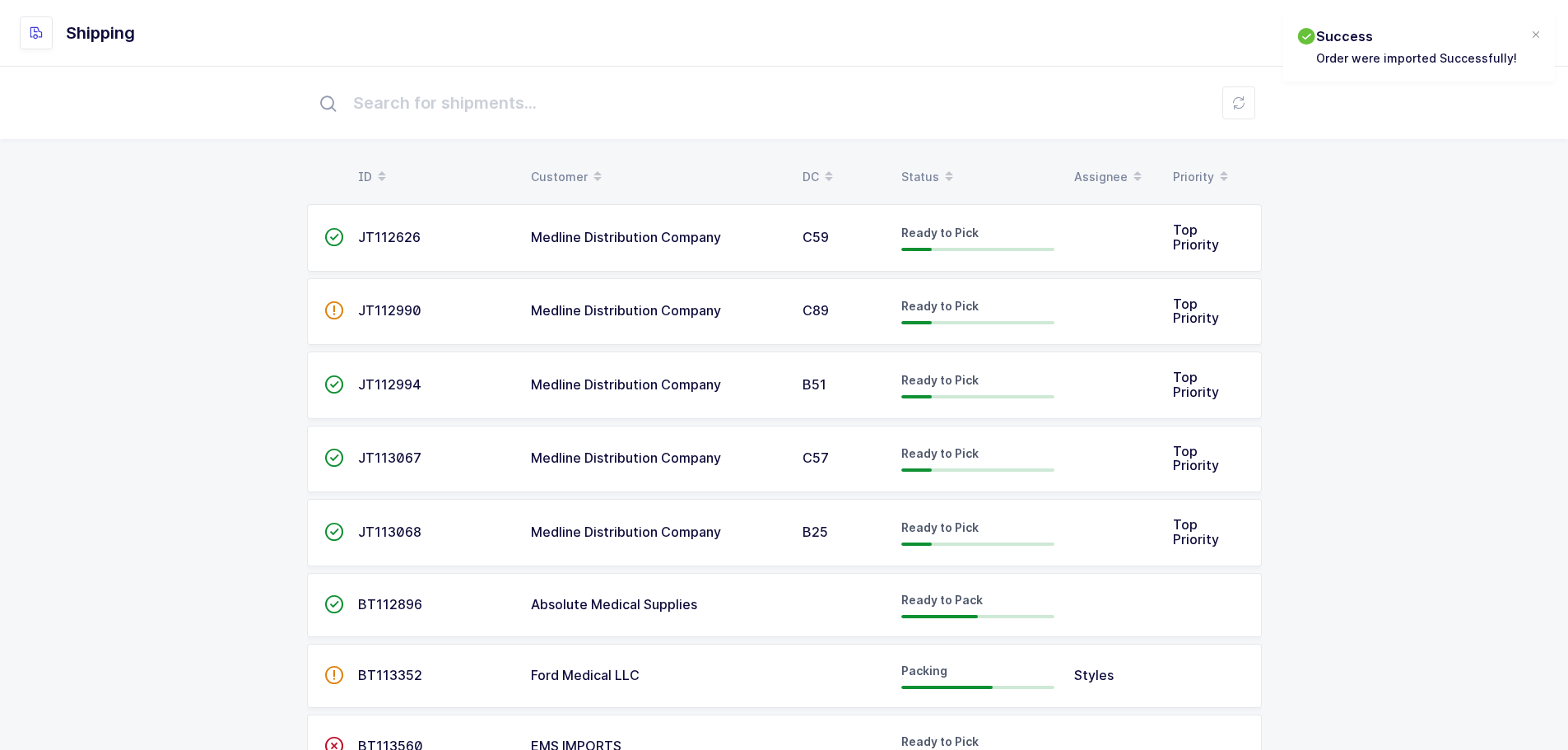
click at [928, 167] on div "Status" at bounding box center [977, 176] width 153 height 28
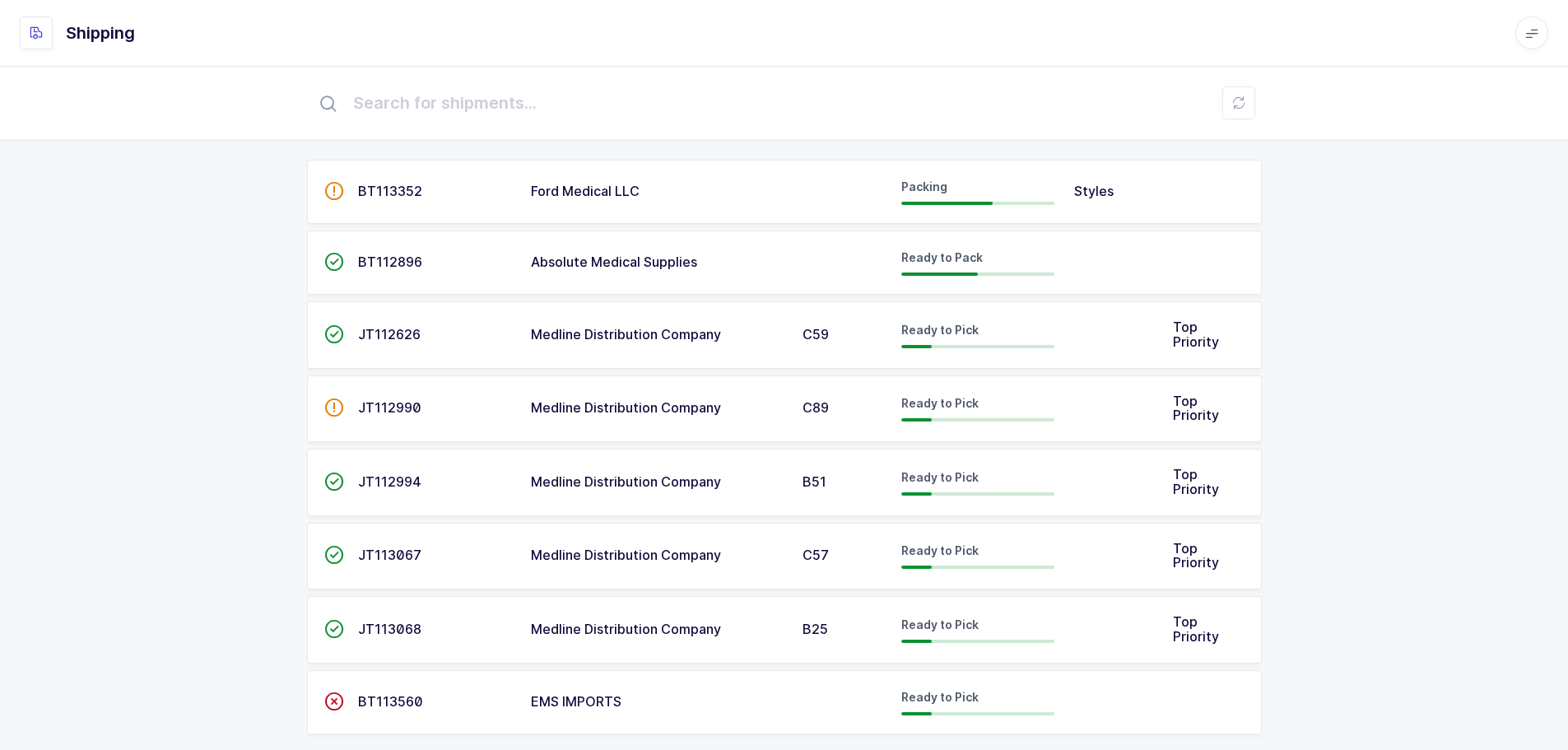
scroll to position [68, 0]
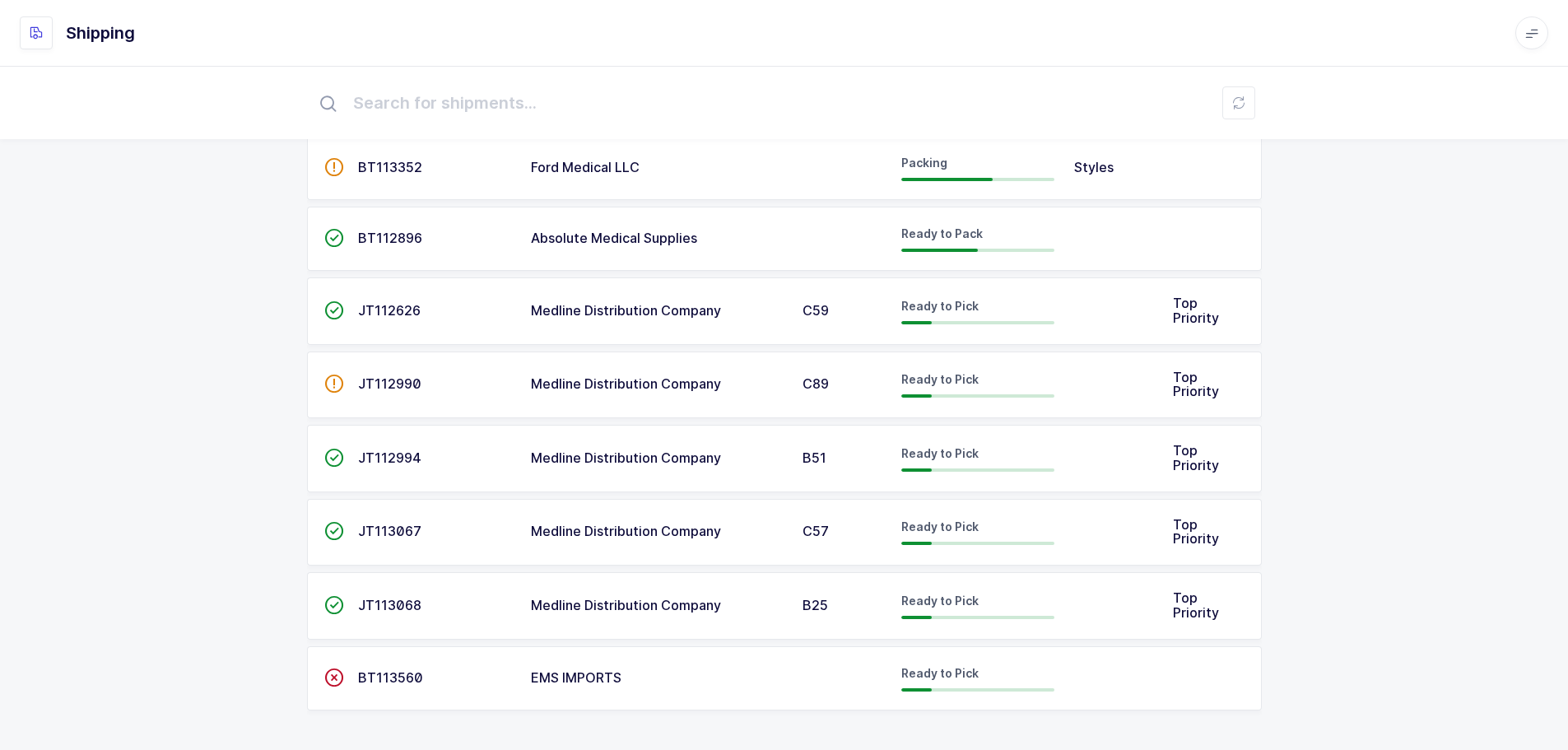
click at [743, 303] on div "Medline Distribution Company" at bounding box center [656, 311] width 252 height 15
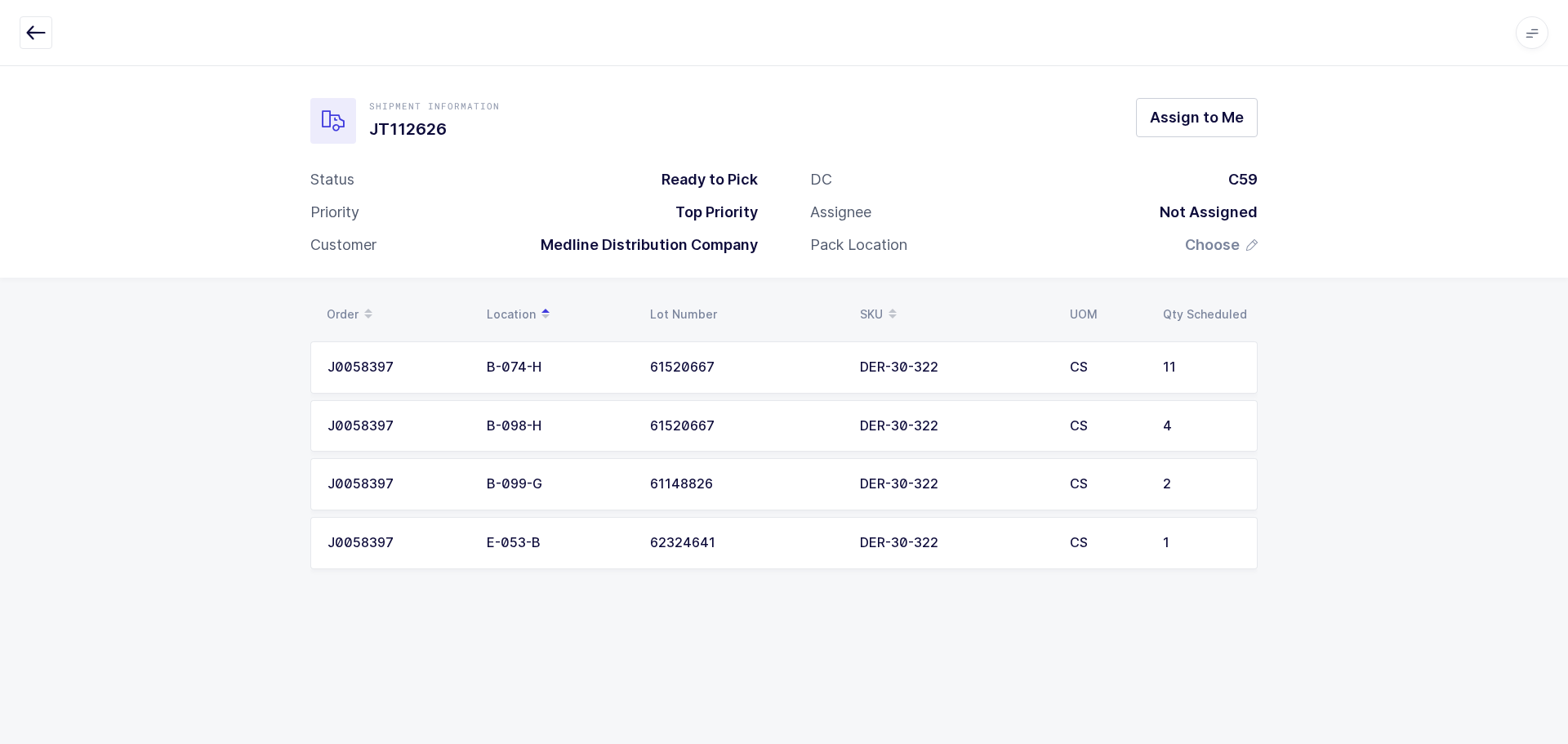
click at [44, 40] on icon "button" at bounding box center [36, 32] width 19 height 19
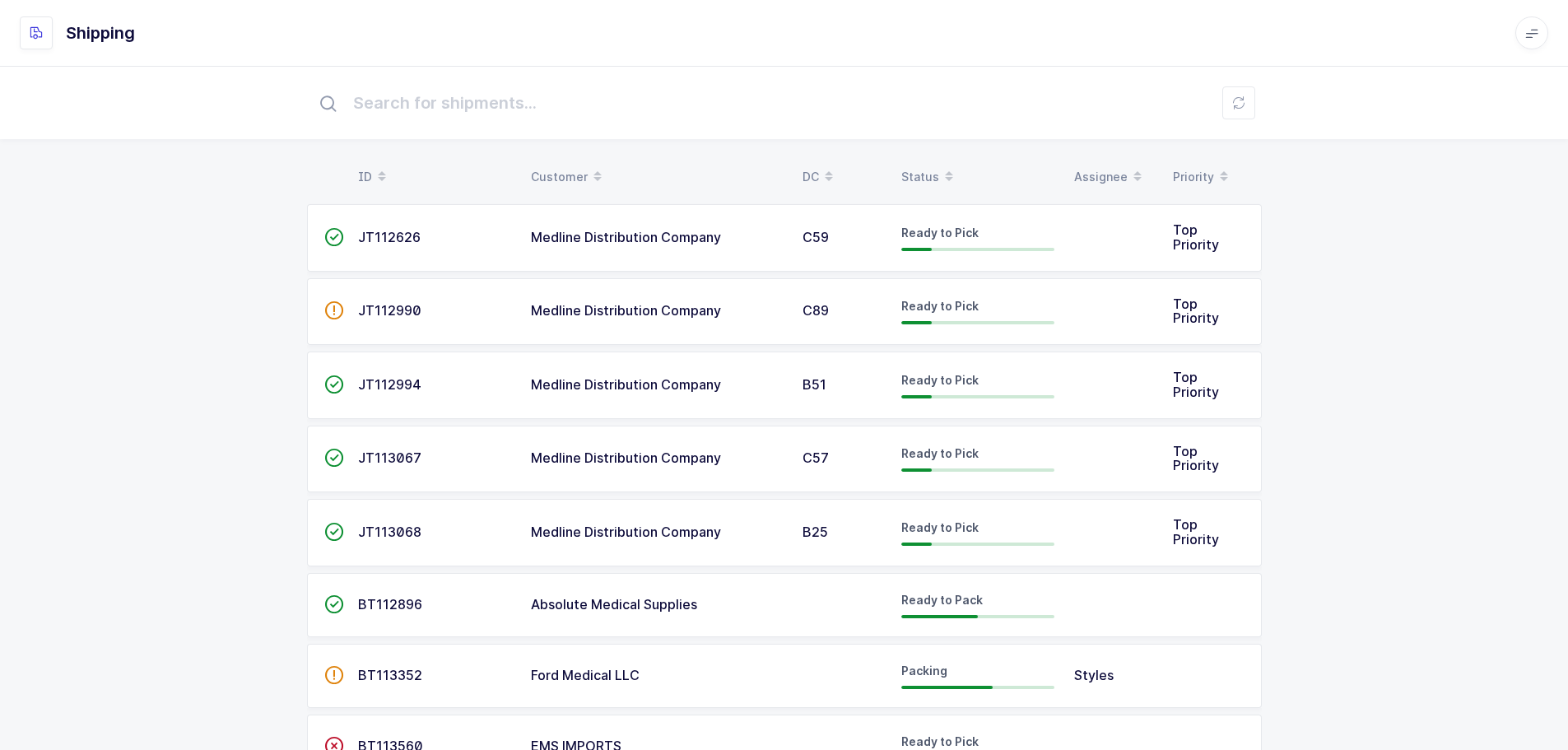
click at [843, 320] on td "C89" at bounding box center [841, 312] width 98 height 67
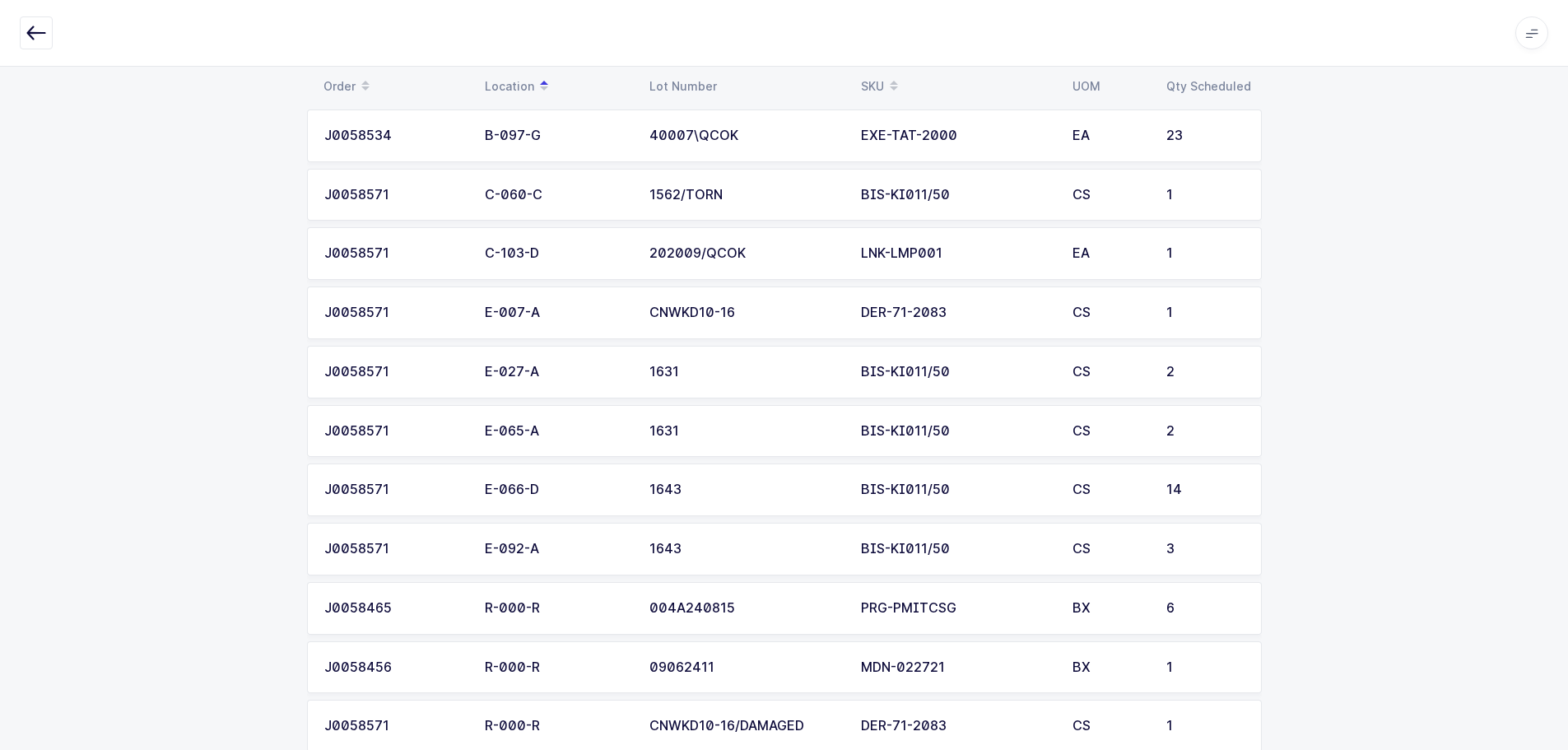
scroll to position [453, 0]
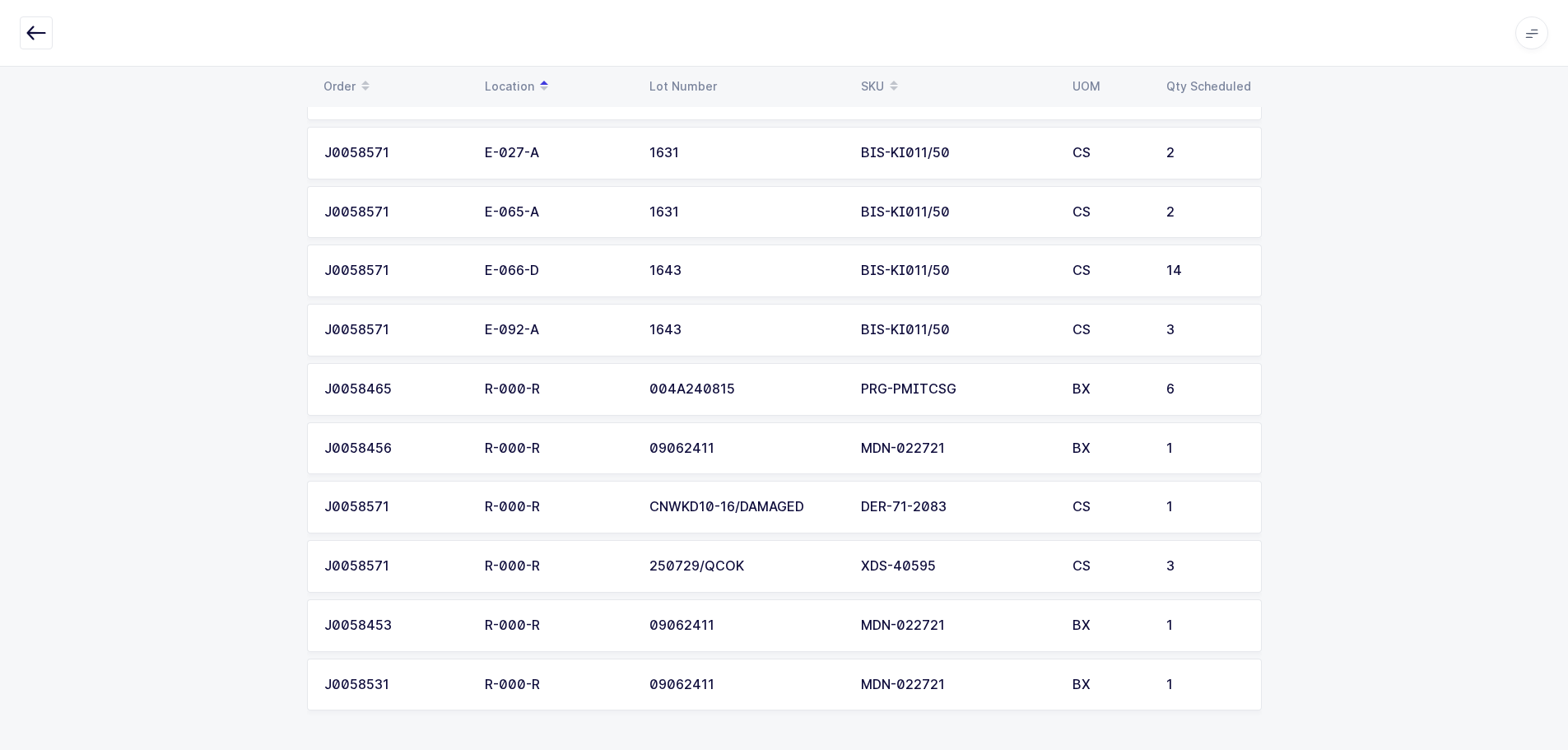
click at [44, 32] on icon "button" at bounding box center [36, 32] width 19 height 19
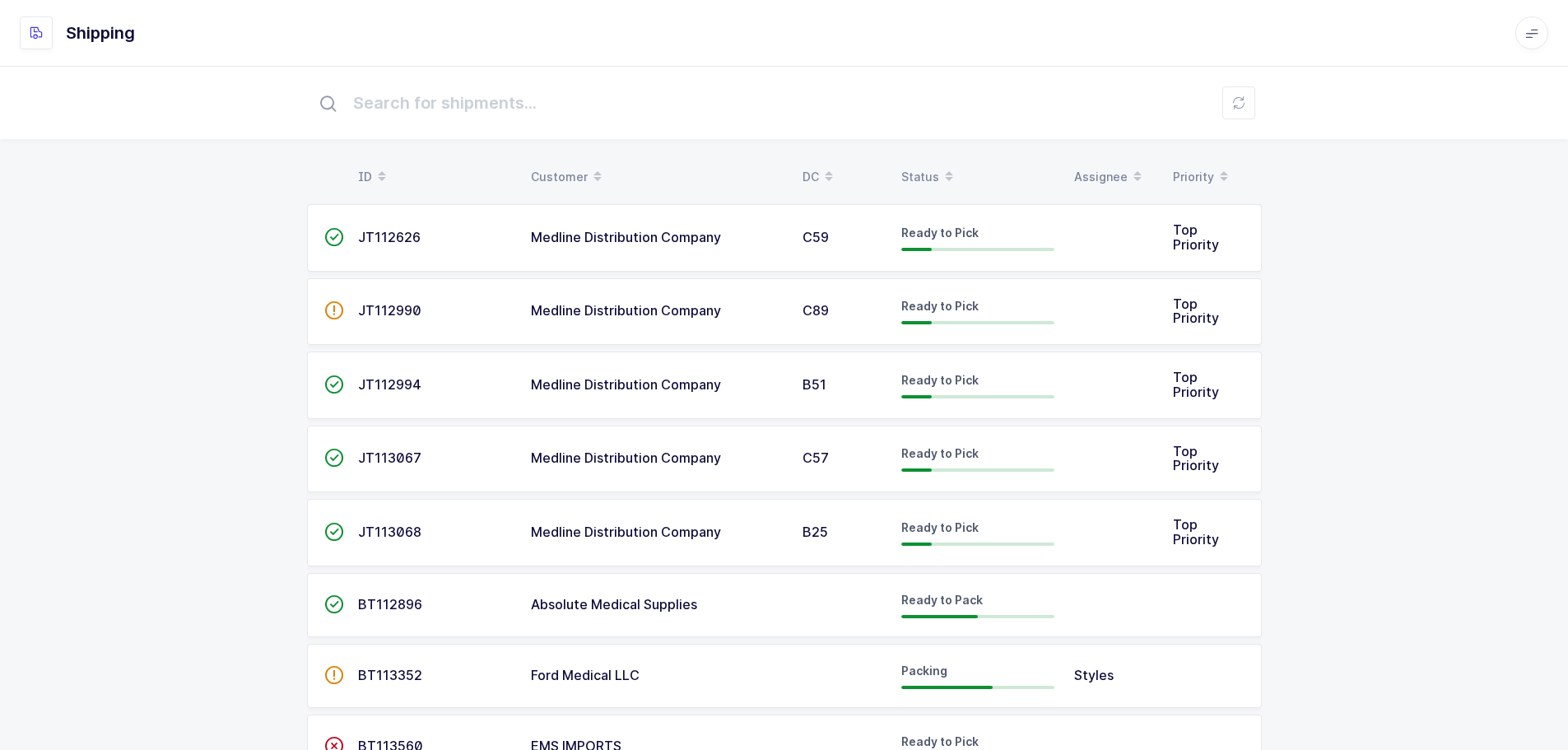
click at [1344, 423] on div "ID Customer DC Status Assignee Priority  JT112626 Medline Distribution Company…" at bounding box center [784, 477] width 1568 height 823
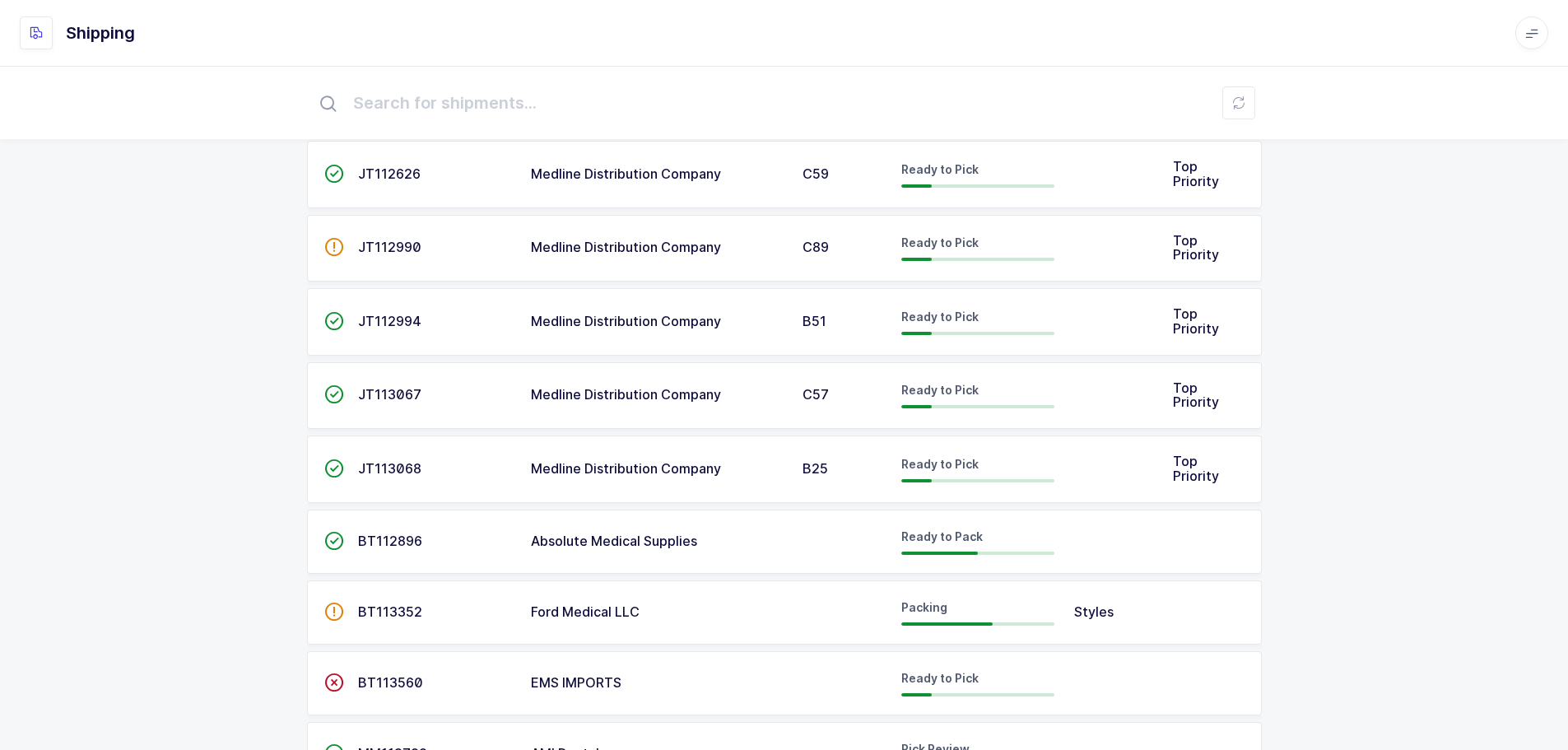
scroll to position [139, 0]
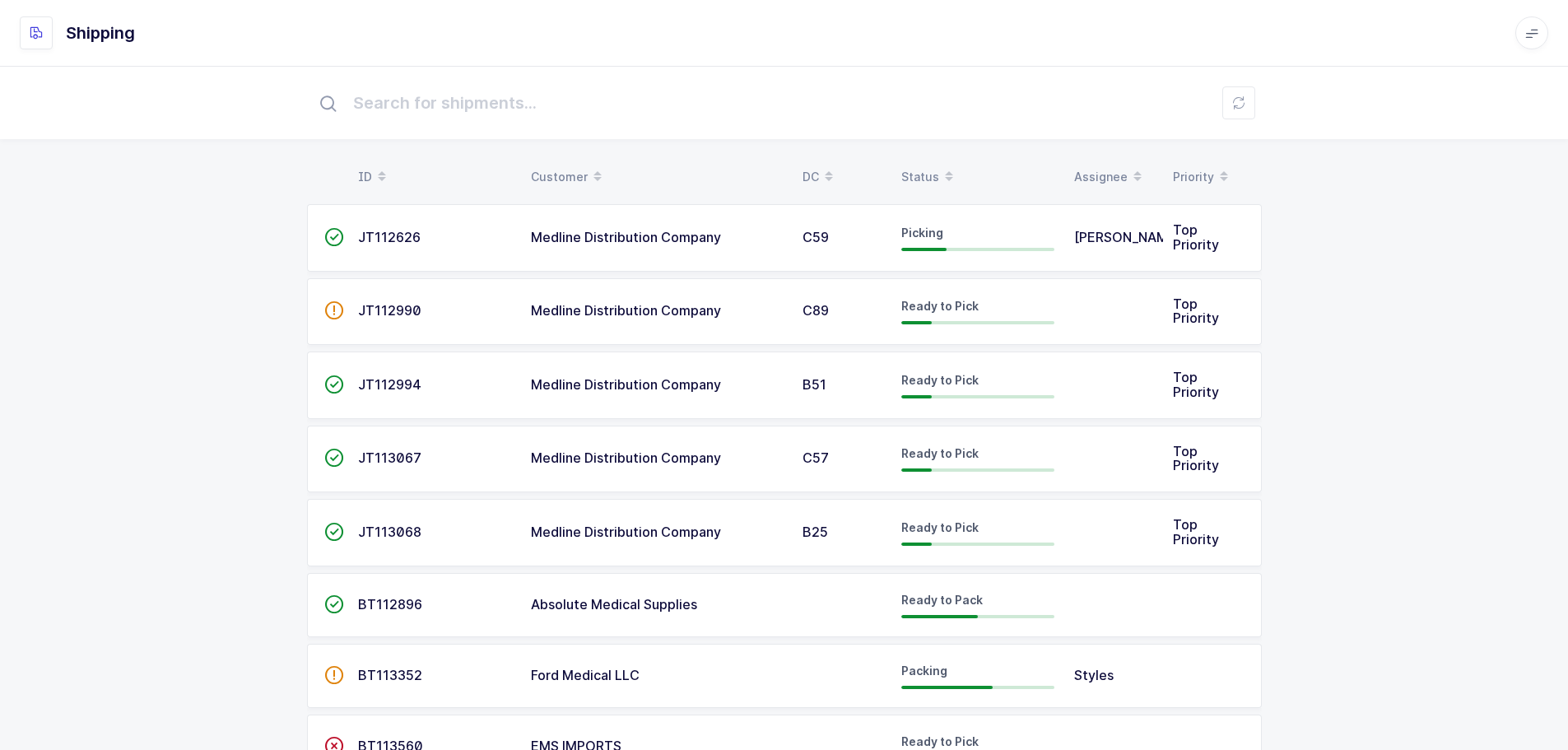
click at [917, 175] on div "Status" at bounding box center [977, 176] width 153 height 28
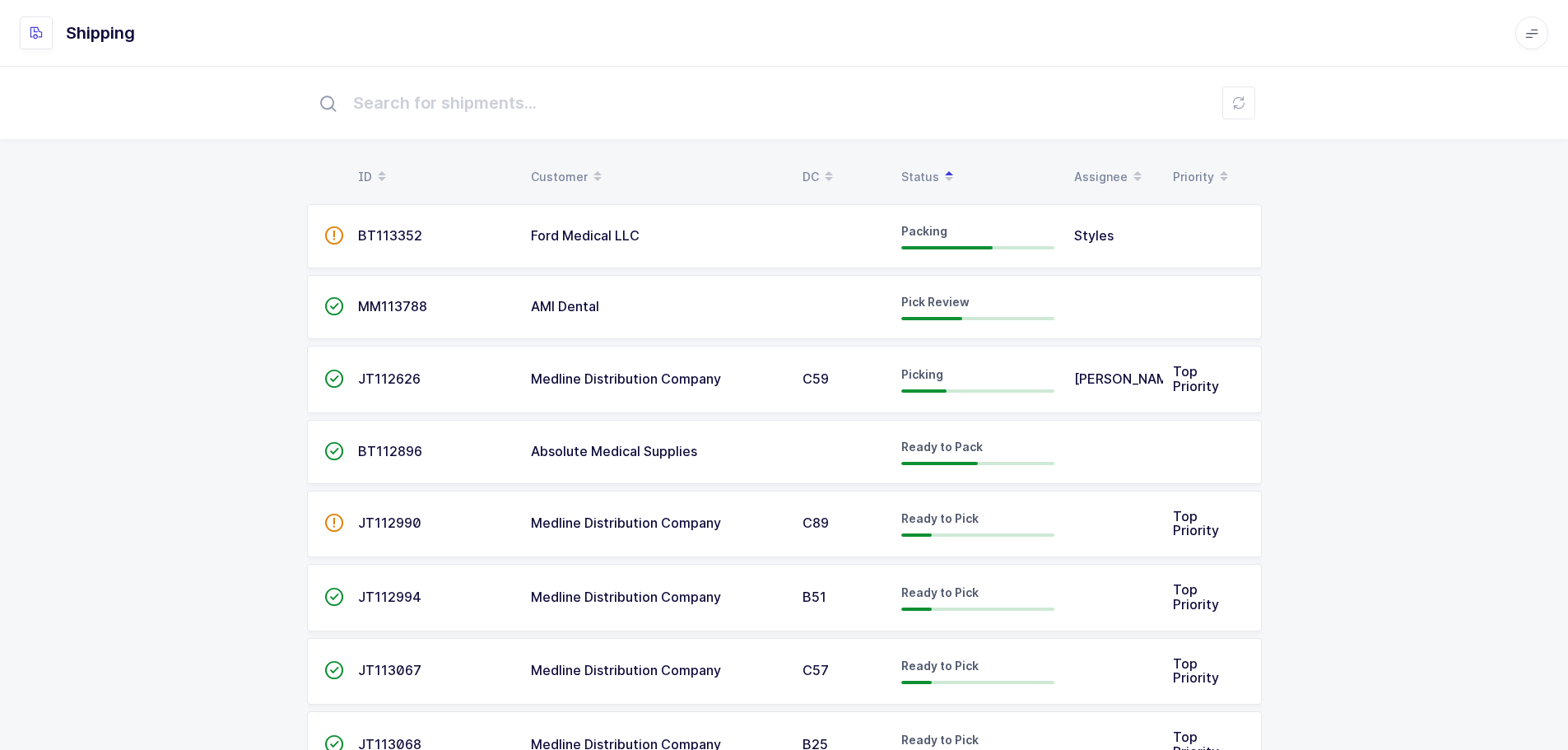
click at [345, 308] on td "" at bounding box center [327, 307] width 41 height 64
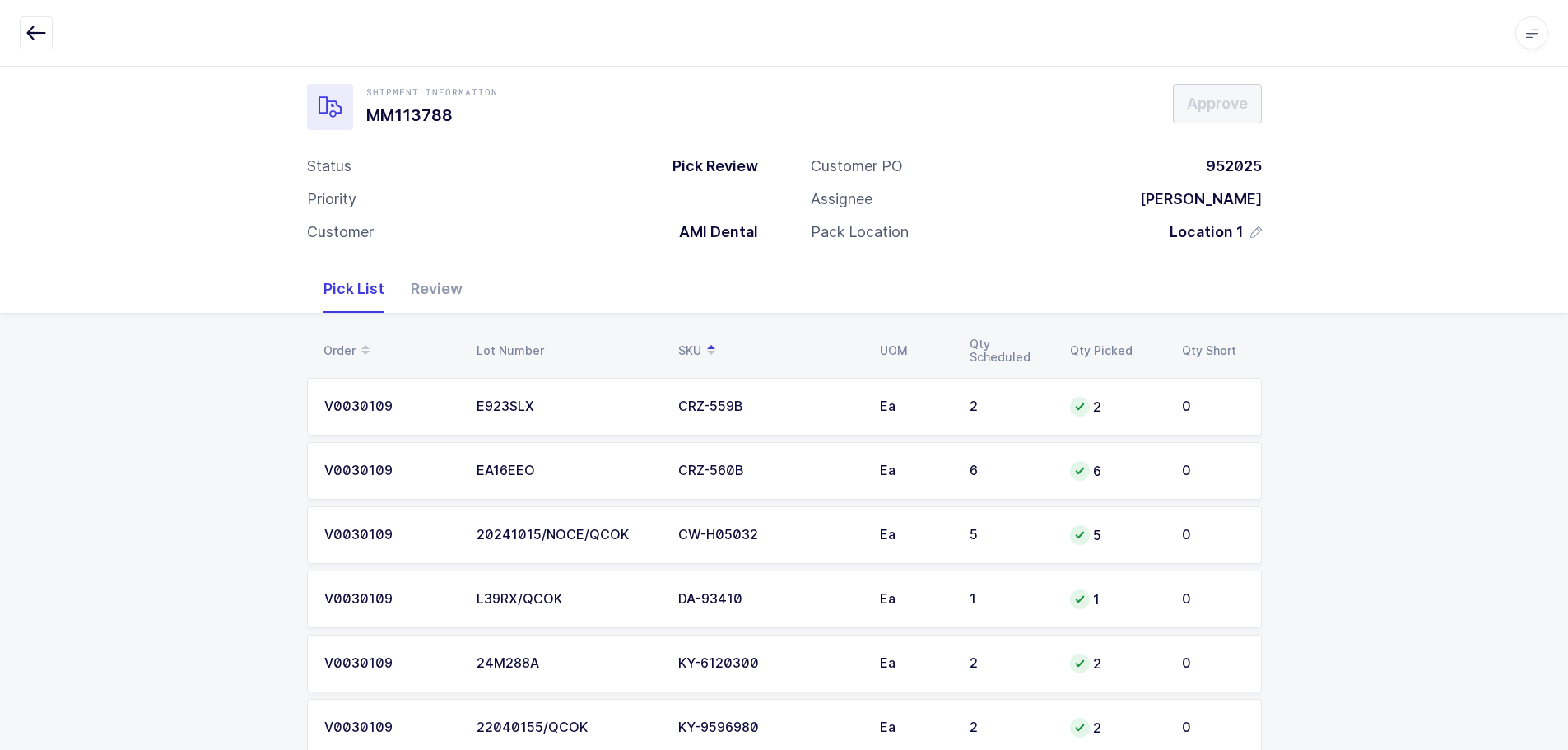
scroll to position [189, 0]
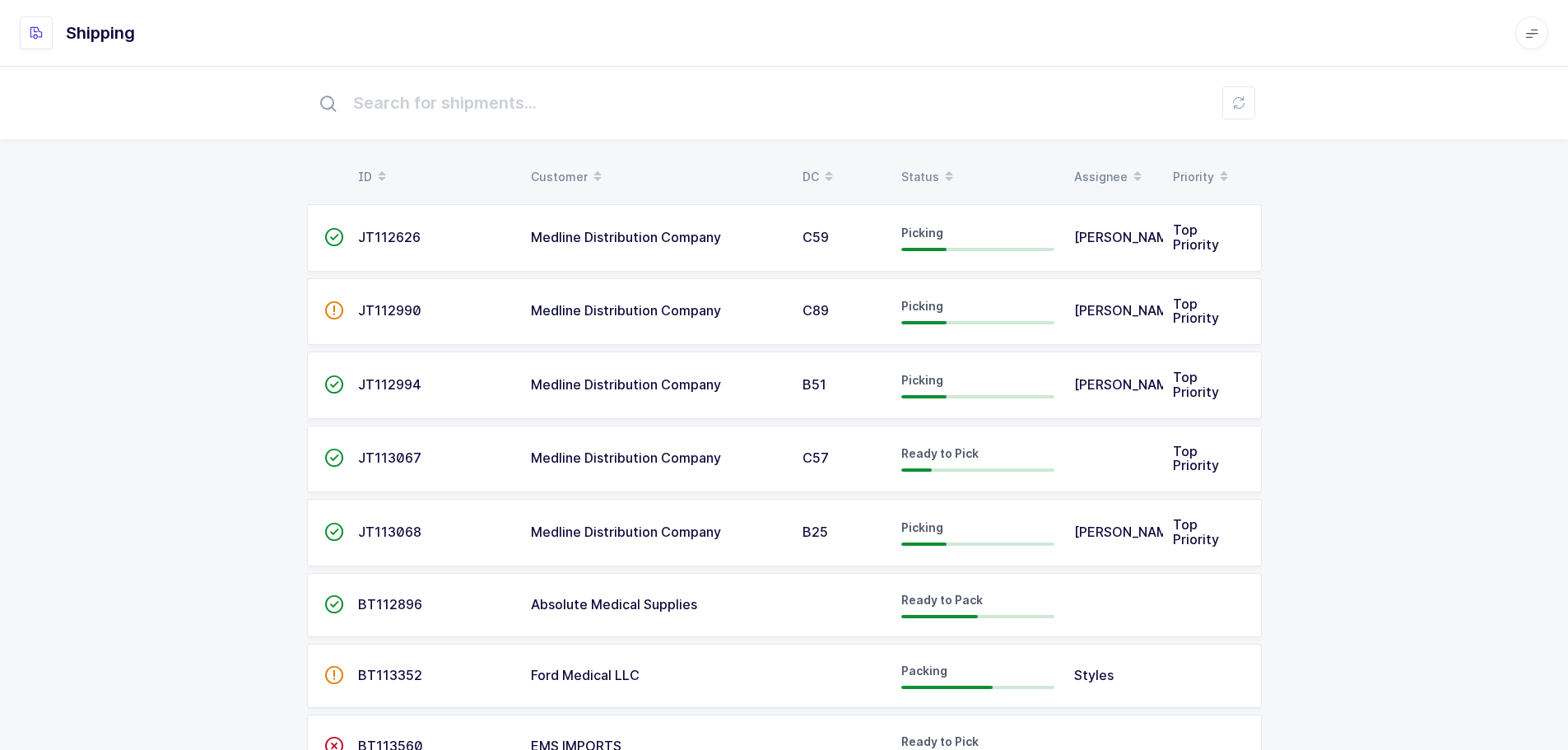
click at [916, 171] on div "Status" at bounding box center [977, 176] width 153 height 28
click at [931, 171] on div "Status" at bounding box center [977, 176] width 153 height 28
click at [924, 162] on table "ID Customer DC Status Assignee Priority" at bounding box center [784, 176] width 955 height 41
click at [918, 173] on div "Status" at bounding box center [977, 176] width 153 height 28
